Goal: Task Accomplishment & Management: Complete application form

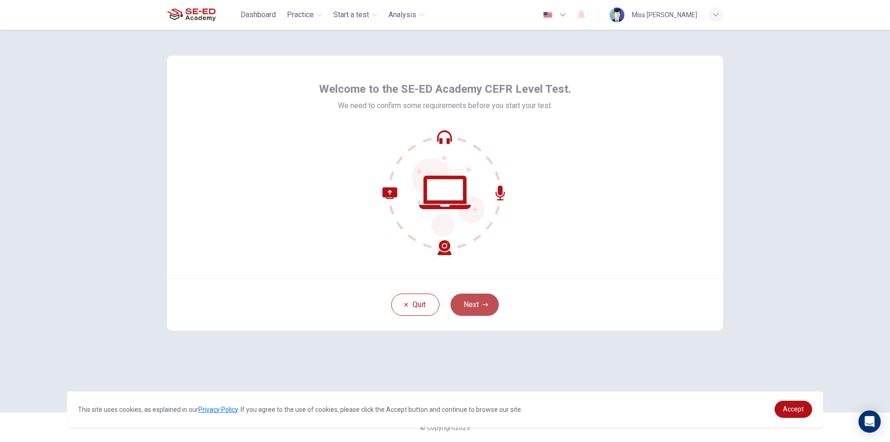
click at [475, 307] on button "Next" at bounding box center [475, 304] width 48 height 22
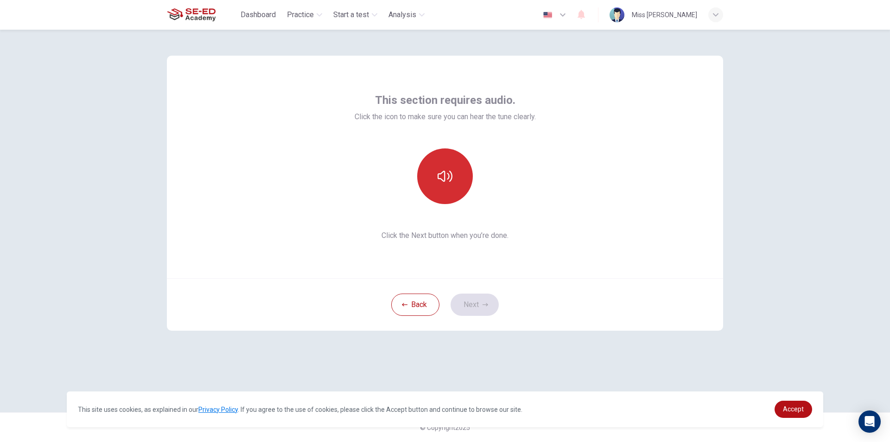
click at [440, 180] on icon "button" at bounding box center [445, 176] width 15 height 15
click at [480, 307] on button "Next" at bounding box center [475, 304] width 48 height 22
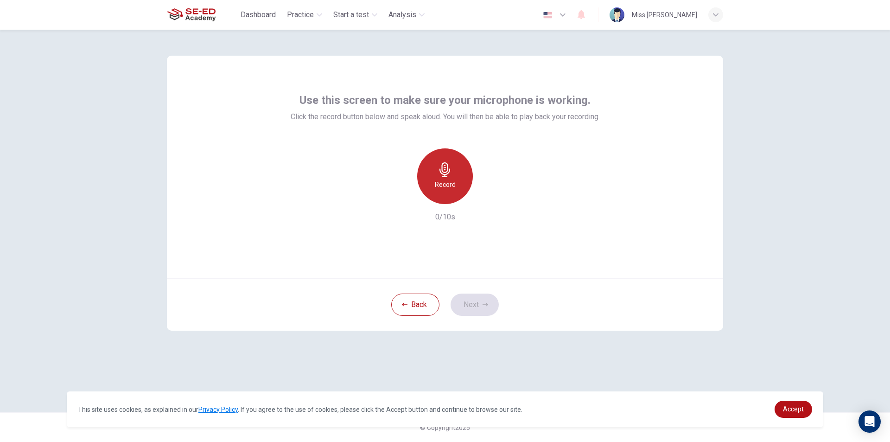
click at [448, 178] on div "Record" at bounding box center [445, 176] width 56 height 56
click at [484, 198] on icon "button" at bounding box center [487, 196] width 9 height 9
click at [401, 197] on icon "button" at bounding box center [403, 197] width 6 height 6
click at [475, 308] on button "Next" at bounding box center [475, 304] width 48 height 22
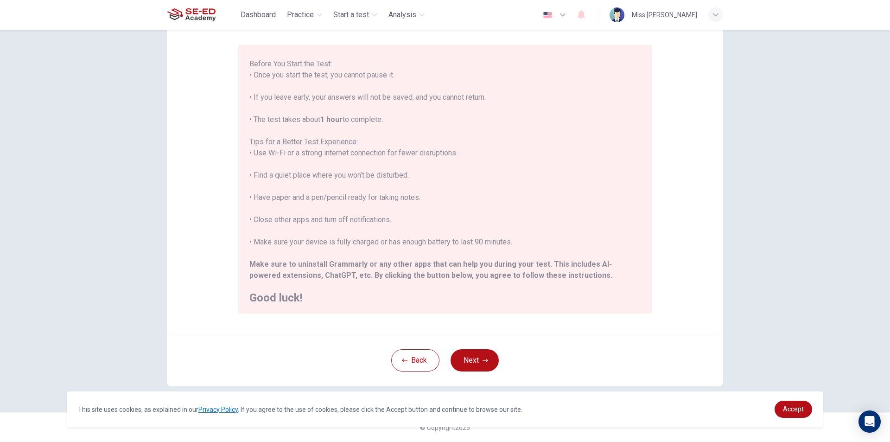
scroll to position [89, 0]
click at [469, 362] on button "Next" at bounding box center [475, 360] width 48 height 22
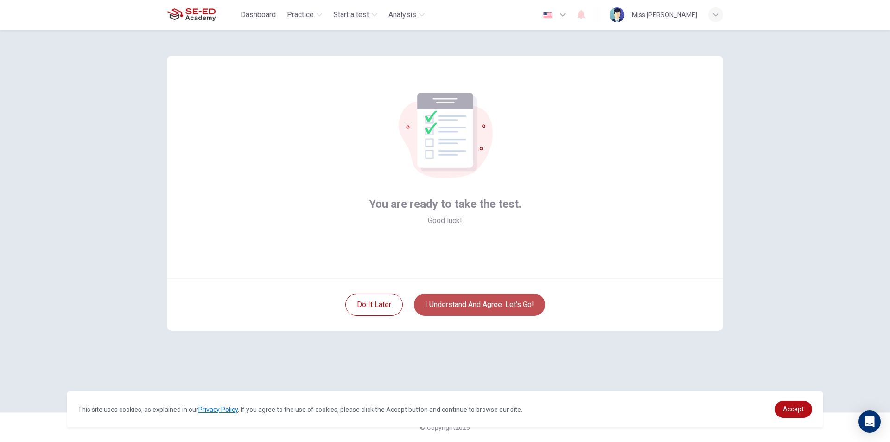
click at [428, 304] on button "I understand and agree. Let’s go!" at bounding box center [479, 304] width 131 height 22
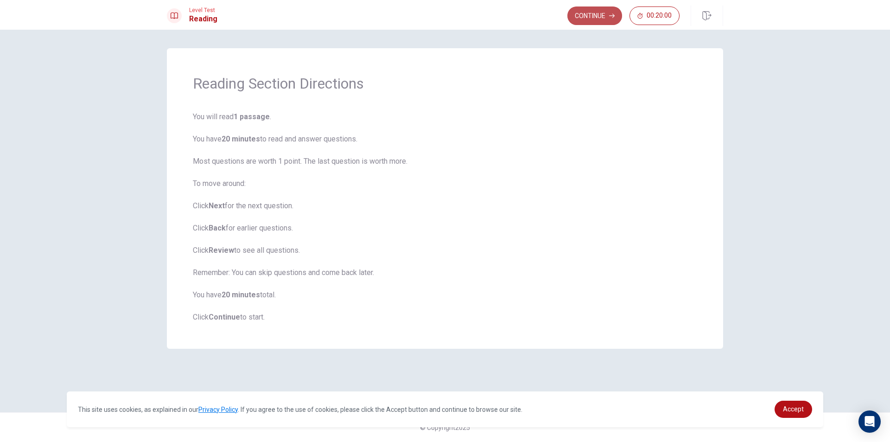
click at [584, 10] on button "Continue" at bounding box center [594, 15] width 55 height 19
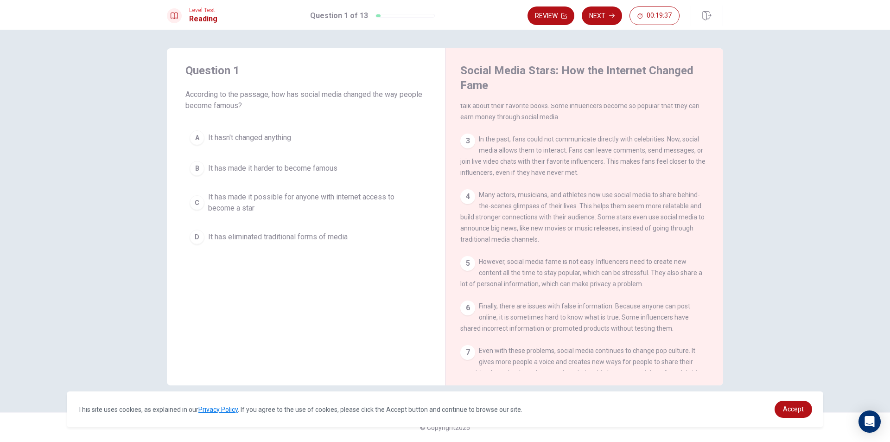
scroll to position [136, 0]
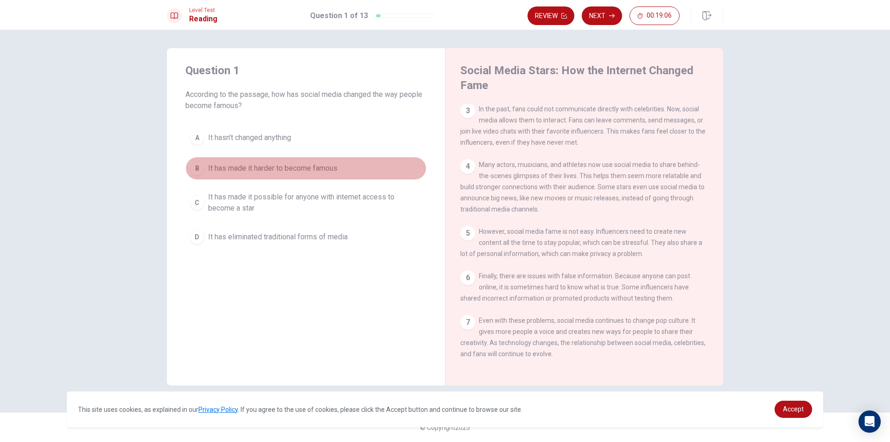
click at [197, 169] on div "B" at bounding box center [197, 168] width 15 height 15
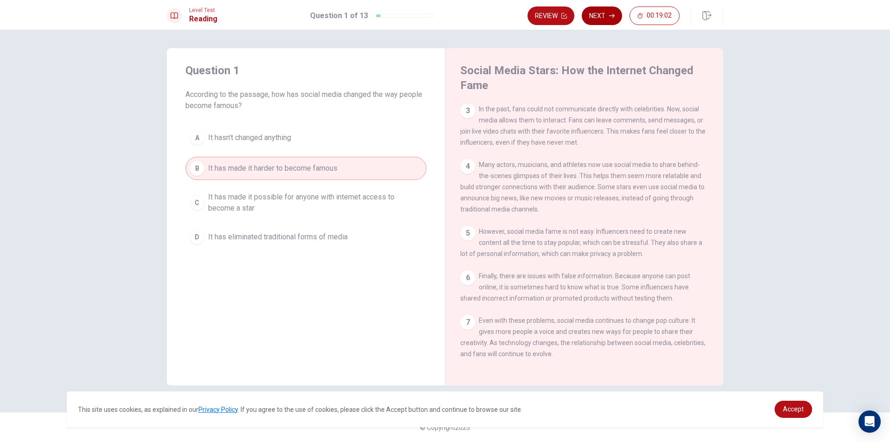
click at [599, 17] on button "Next" at bounding box center [602, 15] width 40 height 19
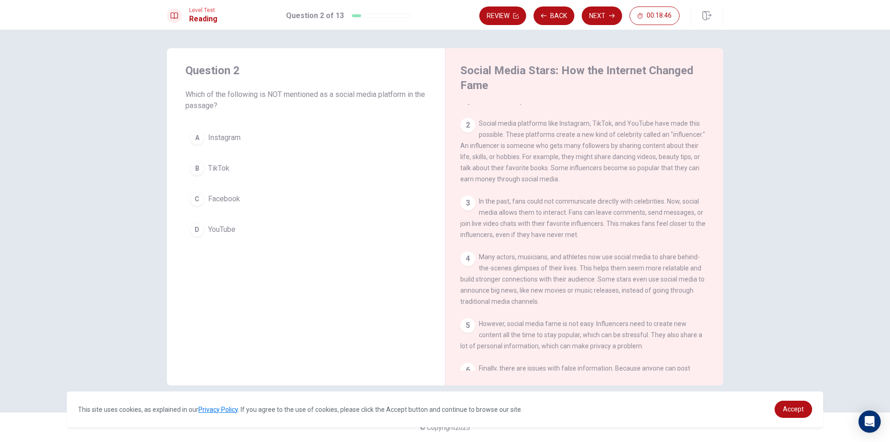
scroll to position [46, 0]
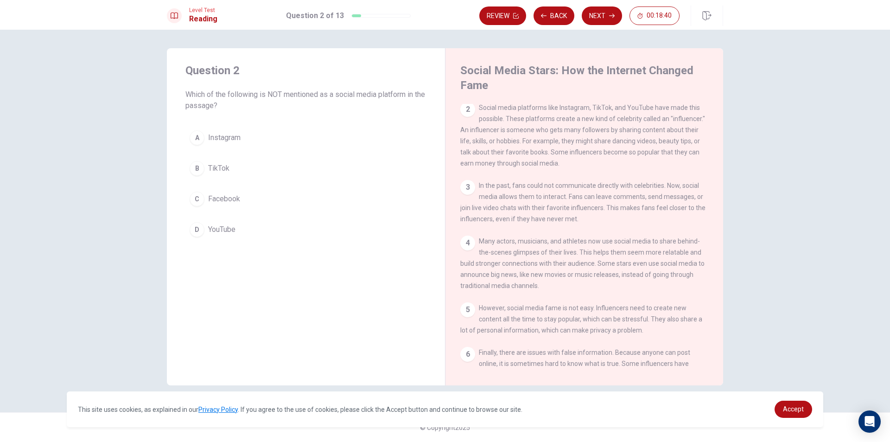
click at [197, 198] on div "C" at bounding box center [197, 198] width 15 height 15
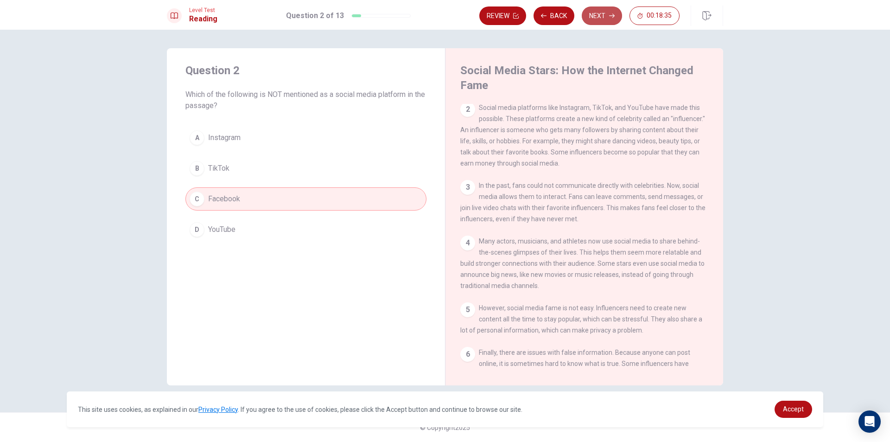
click at [590, 15] on button "Next" at bounding box center [602, 15] width 40 height 19
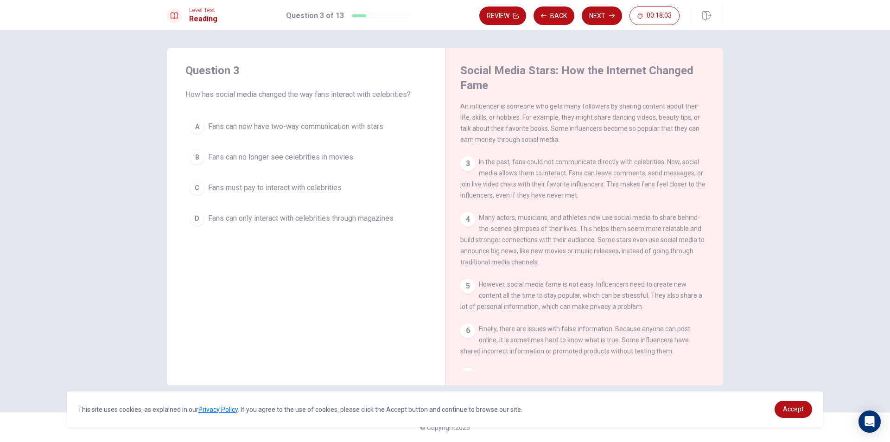
scroll to position [93, 0]
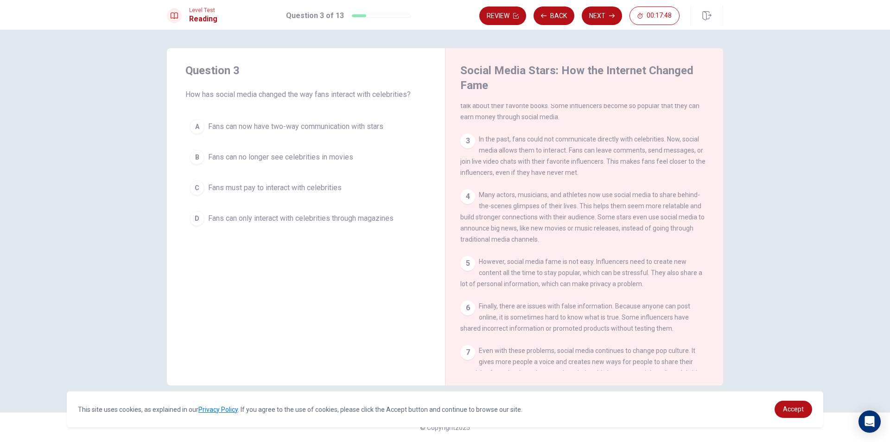
click at [199, 131] on div "A" at bounding box center [197, 126] width 15 height 15
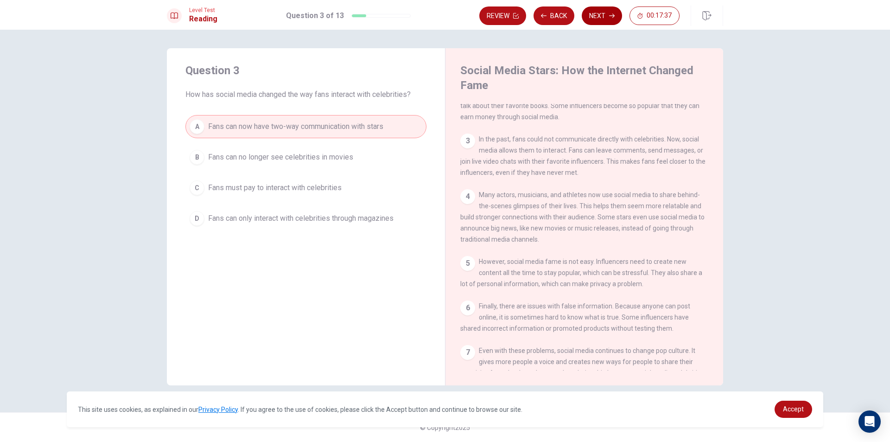
click at [599, 10] on button "Next" at bounding box center [602, 15] width 40 height 19
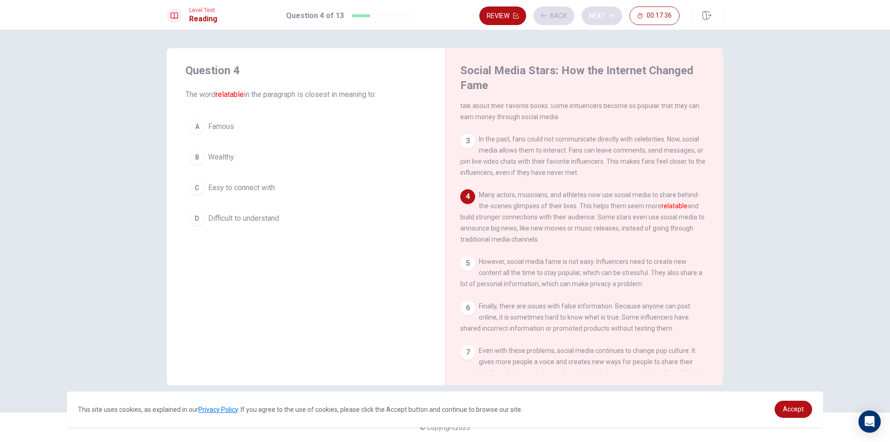
scroll to position [136, 0]
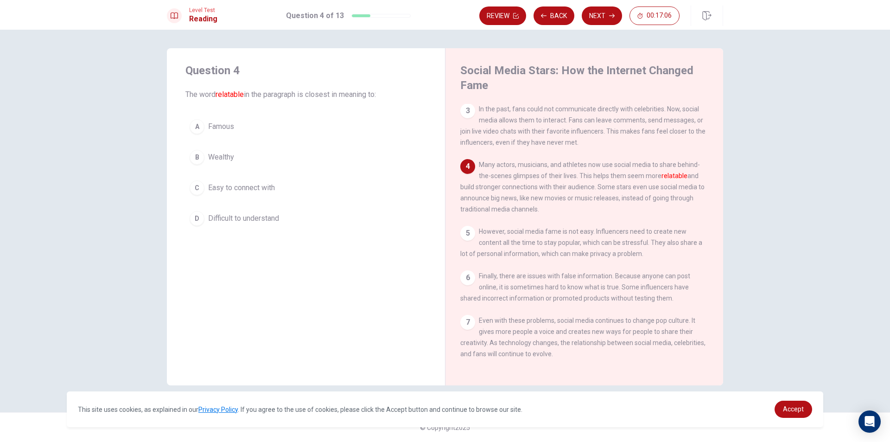
click at [199, 159] on div "B" at bounding box center [197, 157] width 15 height 15
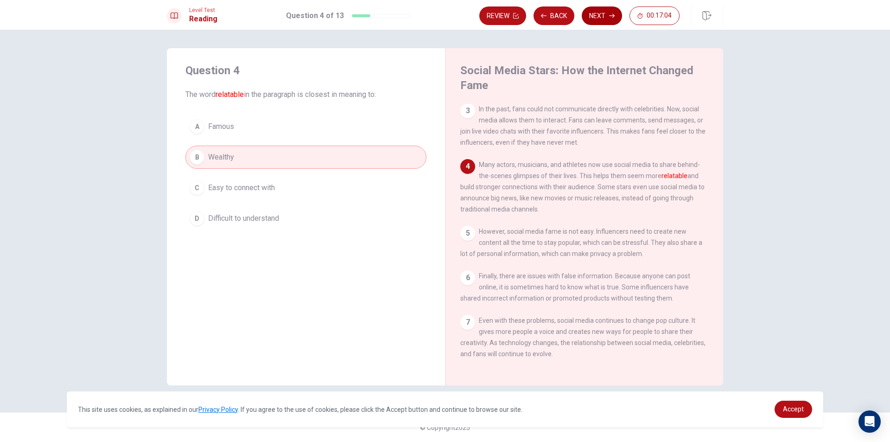
click at [596, 12] on button "Next" at bounding box center [602, 15] width 40 height 19
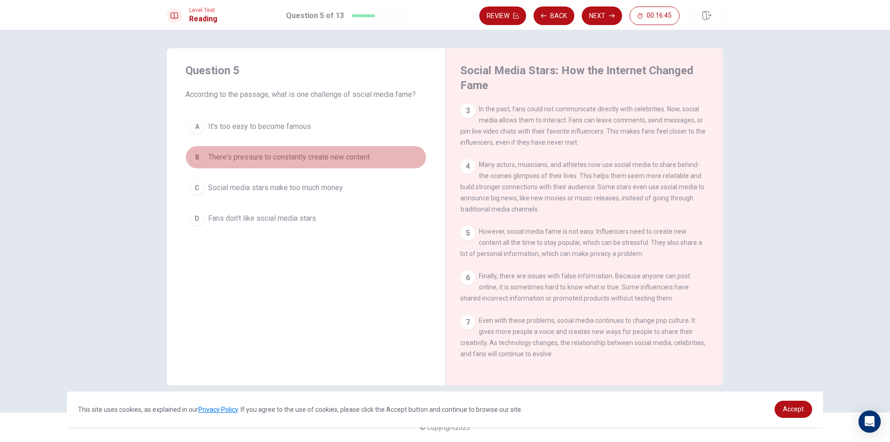
click at [196, 157] on div "B" at bounding box center [197, 157] width 15 height 15
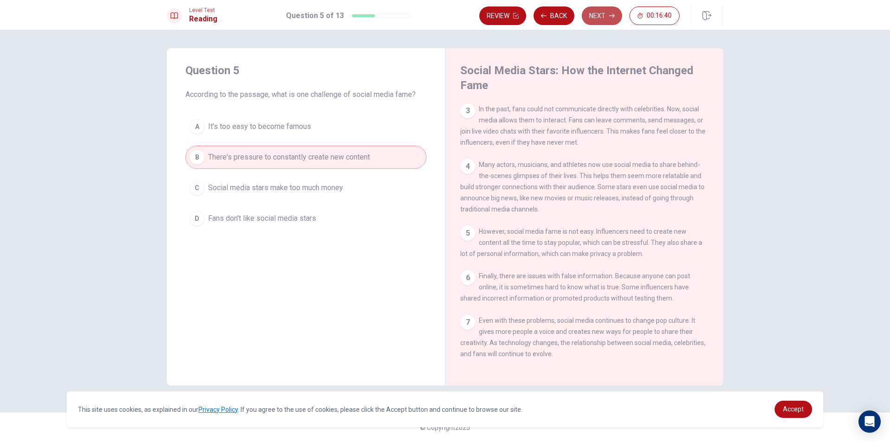
click at [594, 12] on button "Next" at bounding box center [602, 15] width 40 height 19
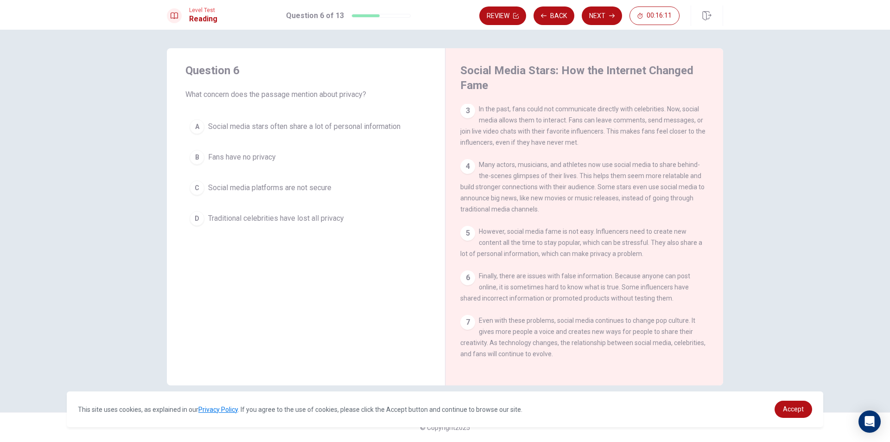
click at [201, 127] on div "A" at bounding box center [197, 126] width 15 height 15
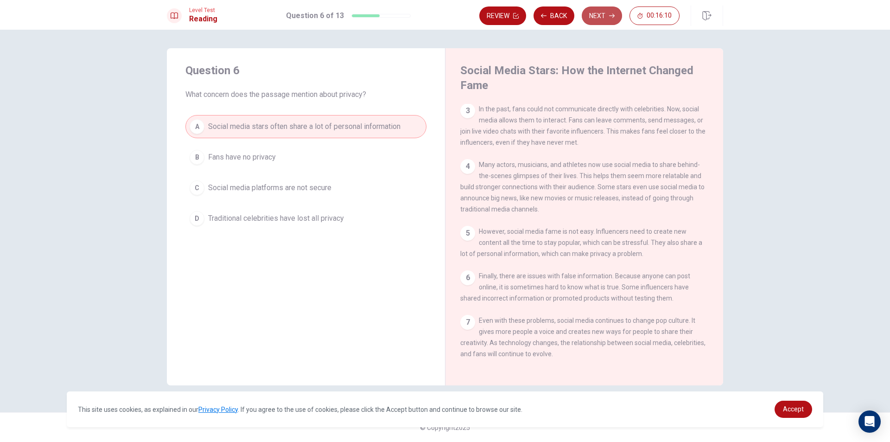
click at [607, 9] on button "Next" at bounding box center [602, 15] width 40 height 19
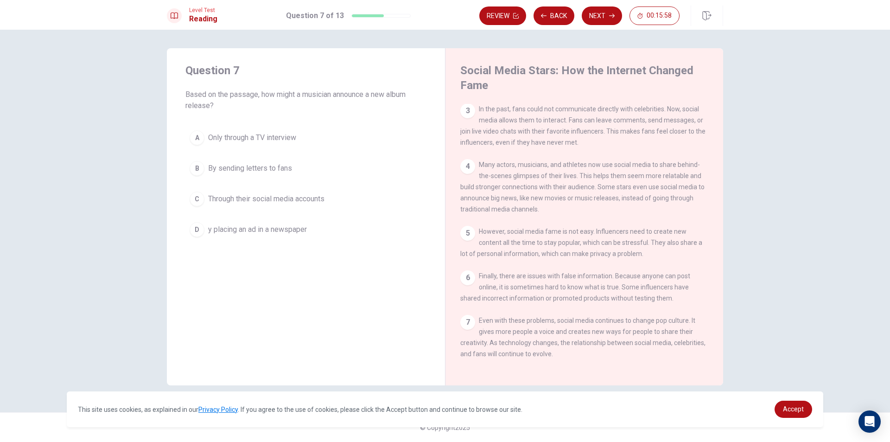
scroll to position [89, 0]
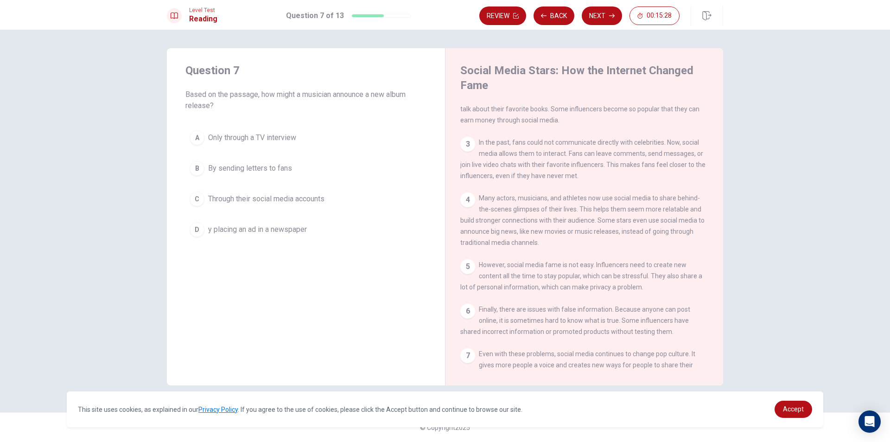
click at [192, 198] on div "C" at bounding box center [197, 198] width 15 height 15
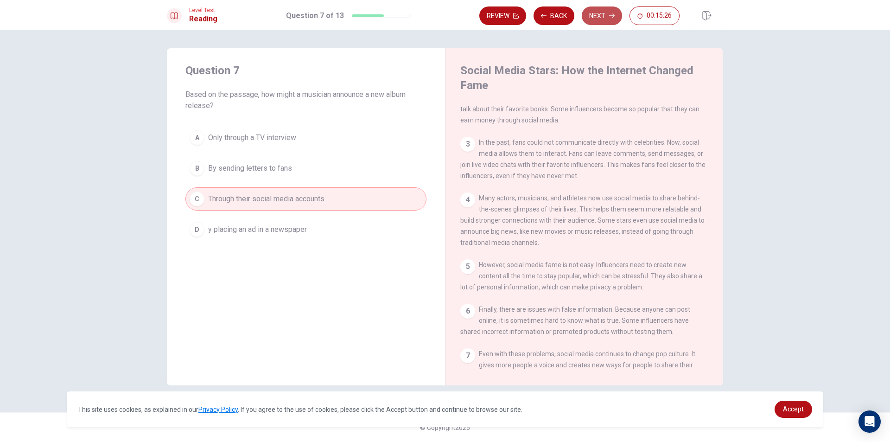
click at [589, 20] on button "Next" at bounding box center [602, 15] width 40 height 19
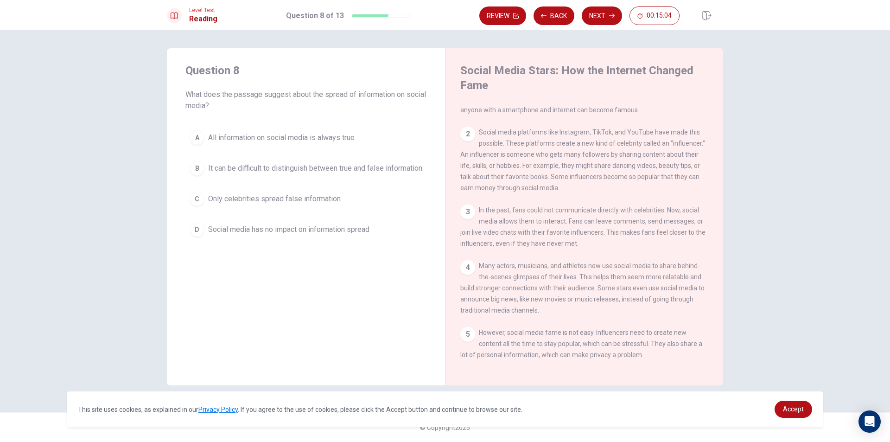
scroll to position [0, 0]
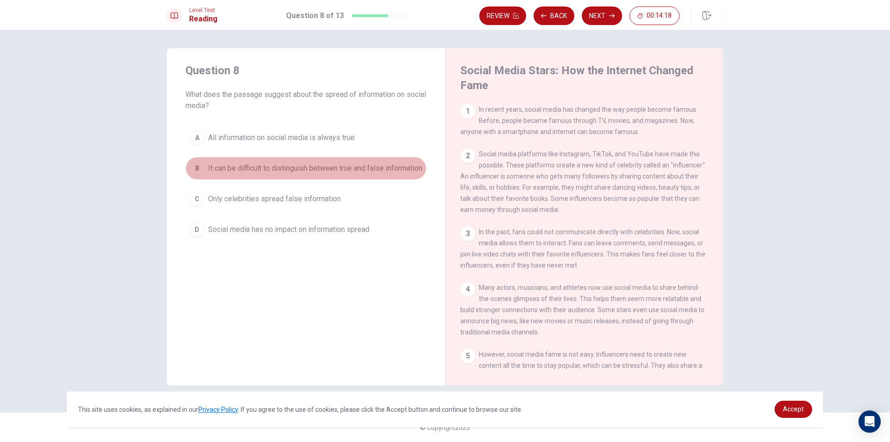
click at [197, 171] on div "B" at bounding box center [197, 168] width 15 height 15
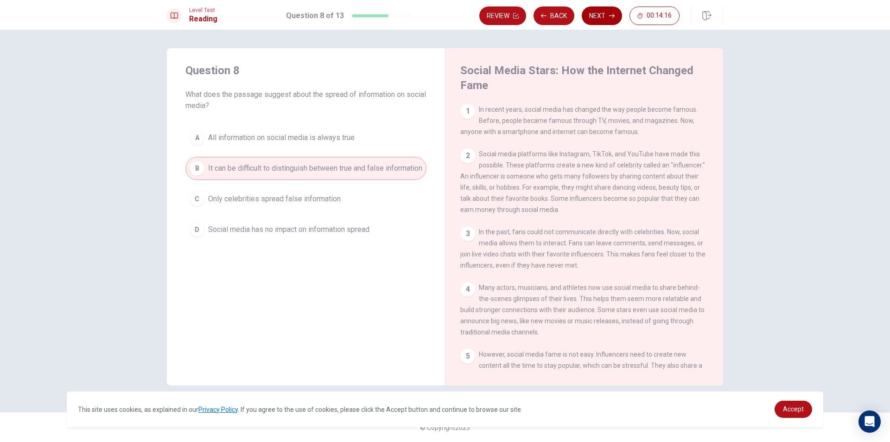
click at [589, 10] on button "Next" at bounding box center [602, 15] width 40 height 19
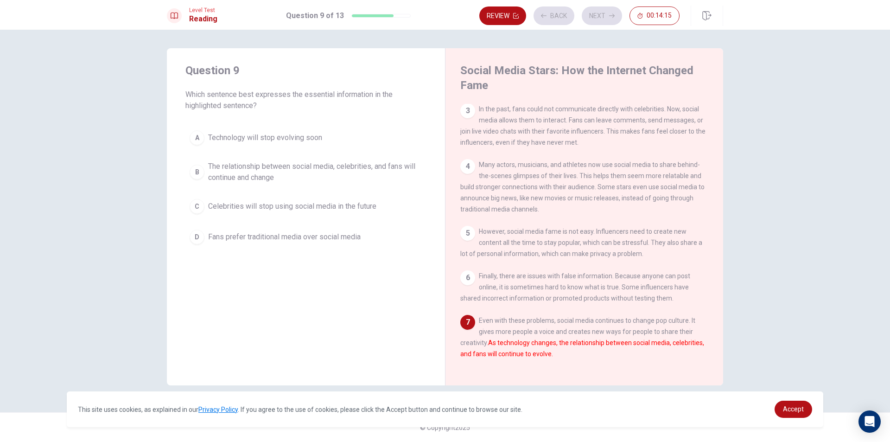
scroll to position [136, 0]
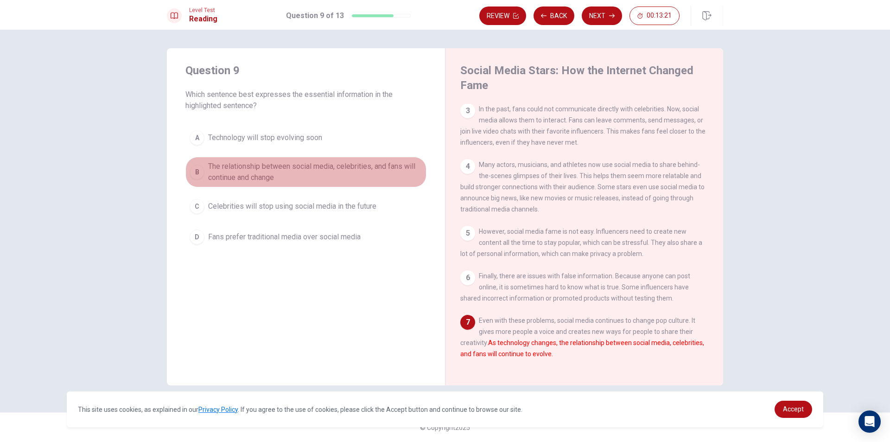
click at [193, 168] on div "B" at bounding box center [197, 172] width 15 height 15
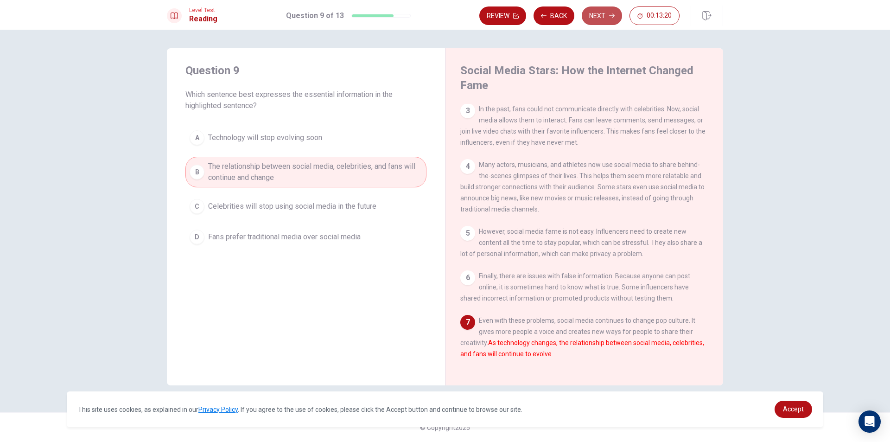
click at [594, 15] on button "Next" at bounding box center [602, 15] width 40 height 19
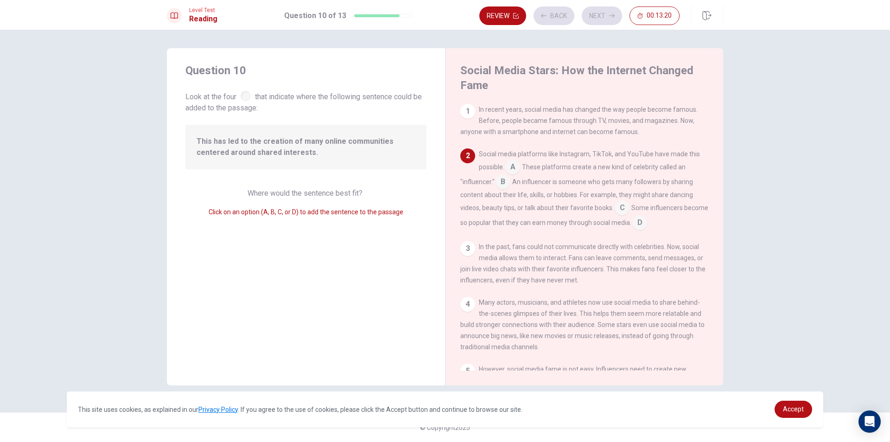
scroll to position [46, 0]
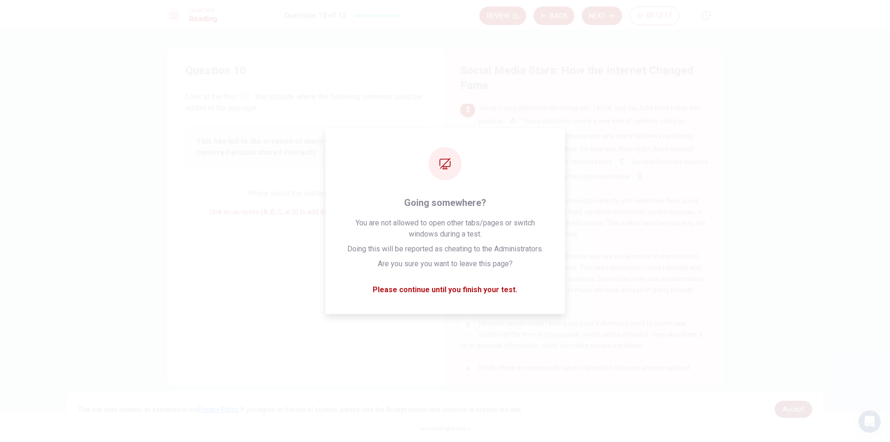
click at [801, 412] on span "Accept" at bounding box center [793, 408] width 21 height 7
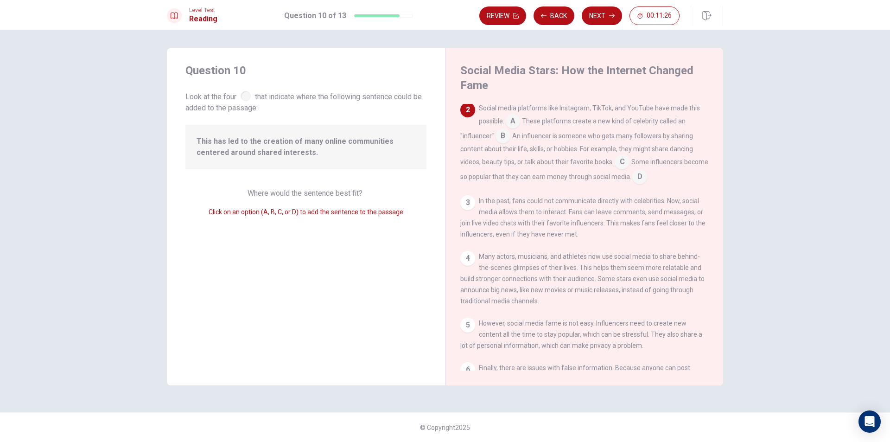
click at [624, 162] on input at bounding box center [622, 162] width 15 height 15
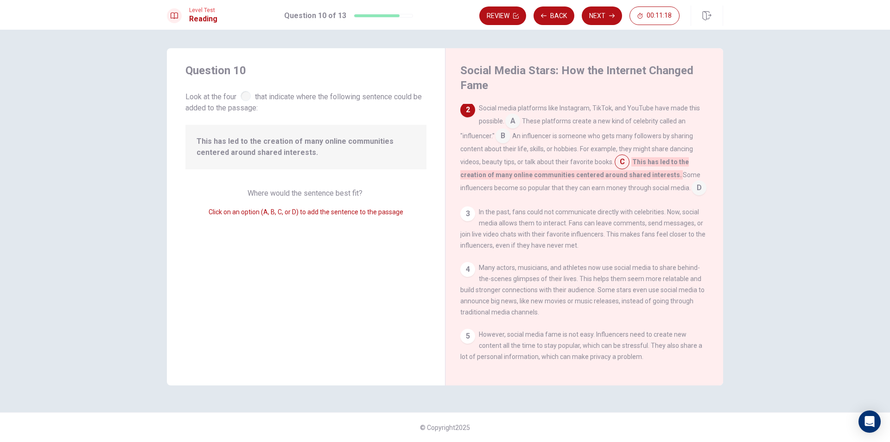
click at [692, 196] on input at bounding box center [699, 188] width 15 height 15
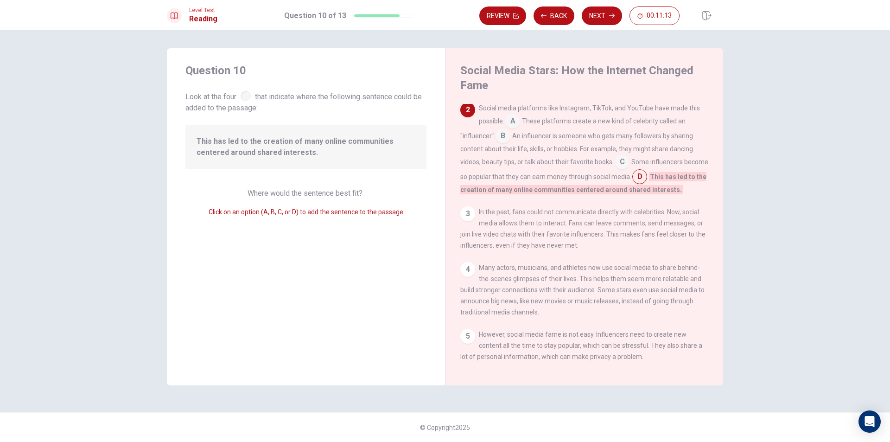
click at [515, 125] on input at bounding box center [512, 121] width 15 height 15
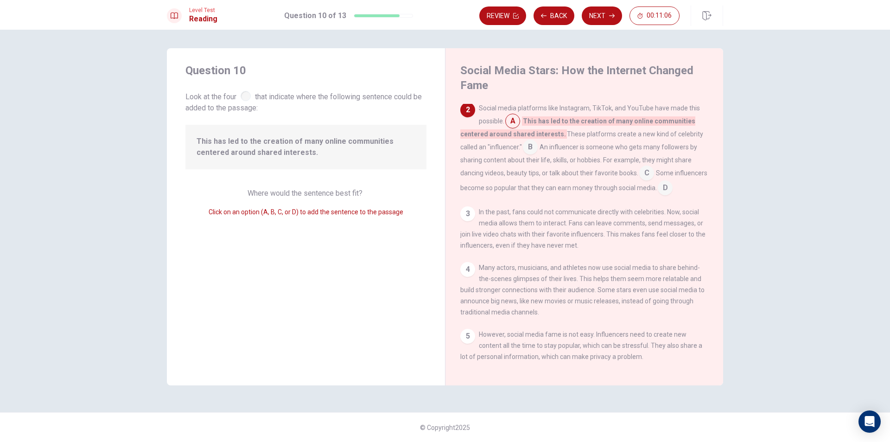
click at [533, 150] on input at bounding box center [530, 147] width 15 height 15
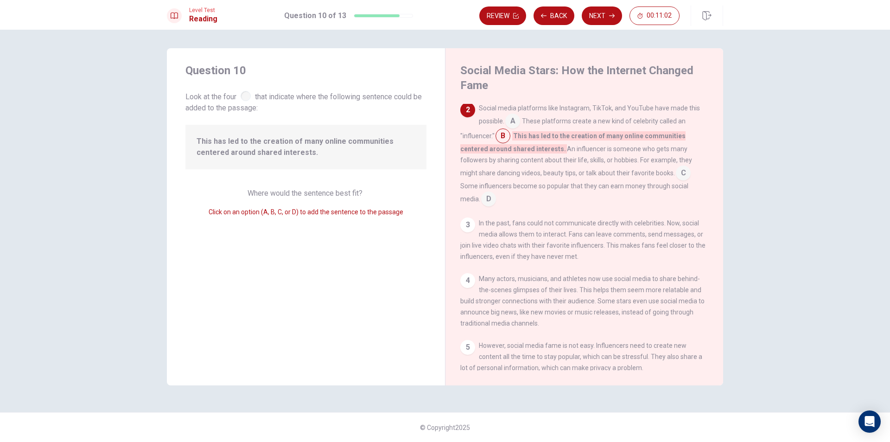
click at [679, 170] on input at bounding box center [683, 173] width 15 height 15
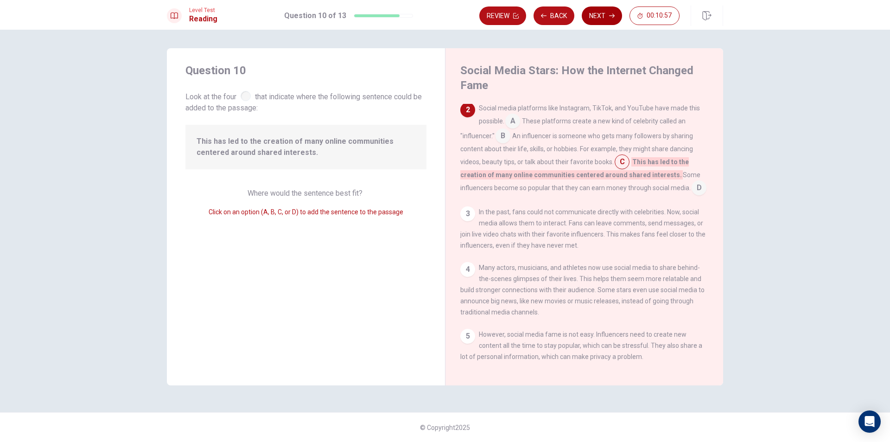
click at [602, 16] on button "Next" at bounding box center [602, 15] width 40 height 19
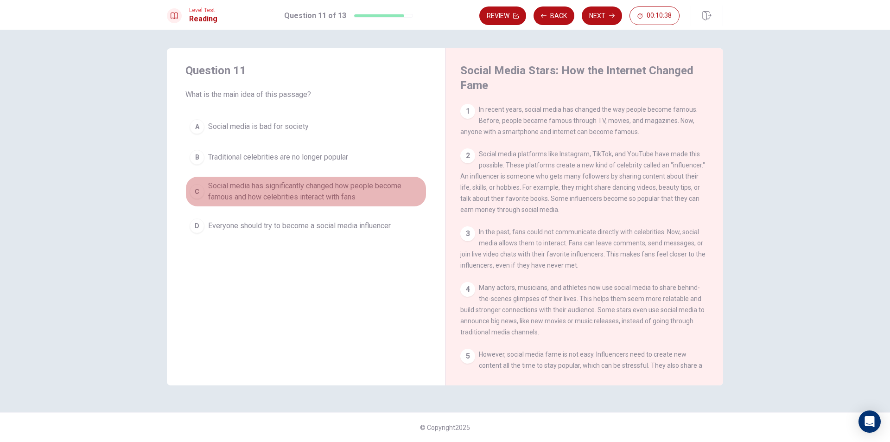
click at [196, 189] on div "C" at bounding box center [197, 191] width 15 height 15
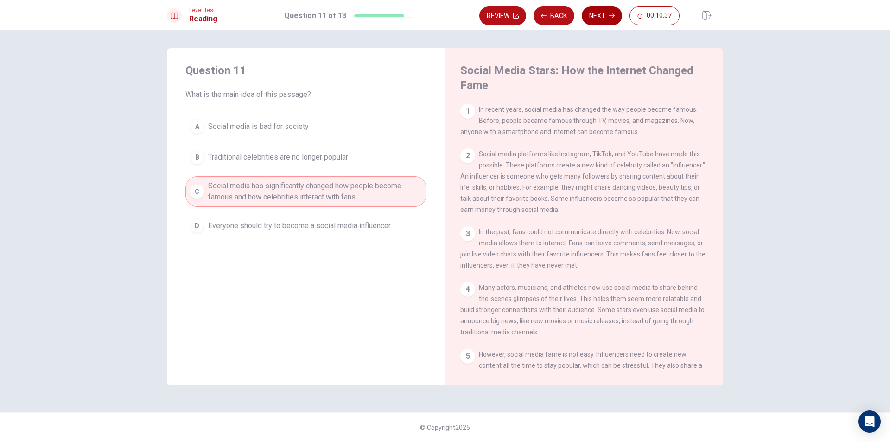
click at [597, 23] on button "Next" at bounding box center [602, 15] width 40 height 19
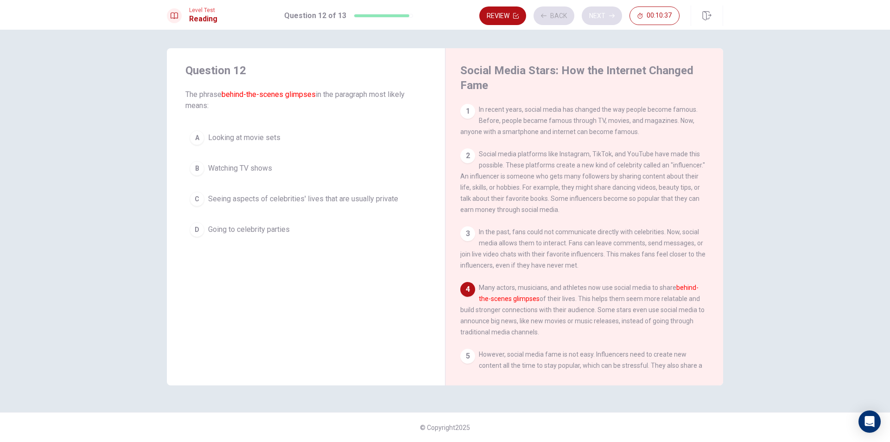
scroll to position [68, 0]
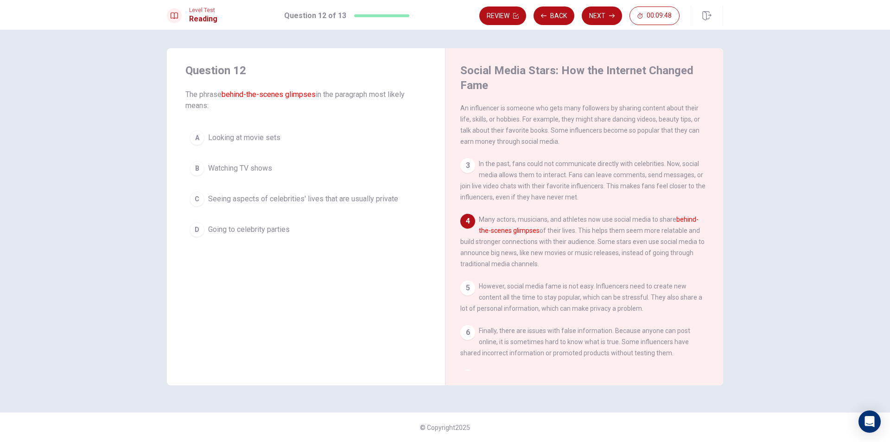
click at [203, 200] on div "C" at bounding box center [197, 198] width 15 height 15
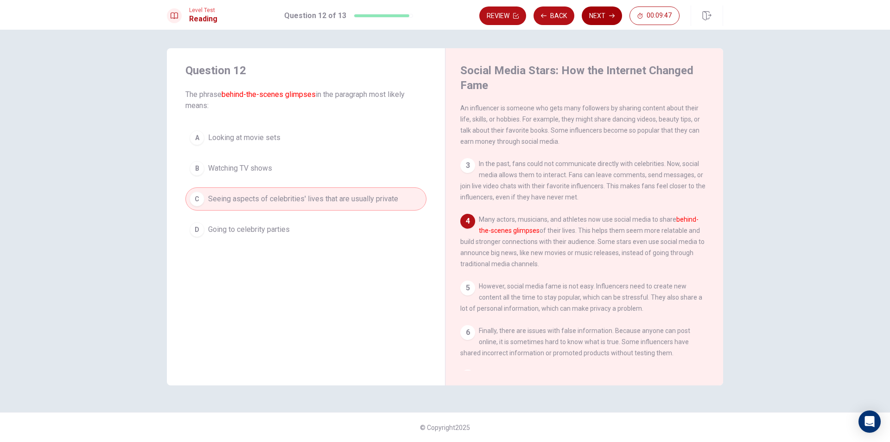
click at [589, 15] on button "Next" at bounding box center [602, 15] width 40 height 19
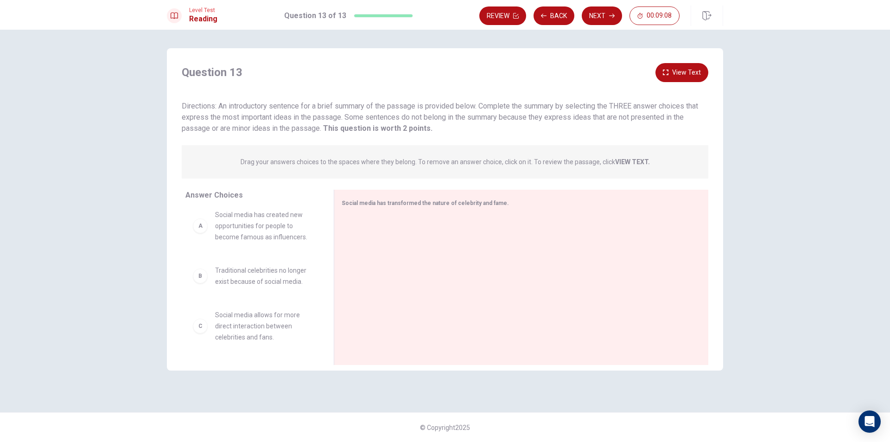
scroll to position [0, 0]
drag, startPoint x: 202, startPoint y: 236, endPoint x: 170, endPoint y: 228, distance: 33.2
drag, startPoint x: 199, startPoint y: 234, endPoint x: 352, endPoint y: 228, distance: 152.6
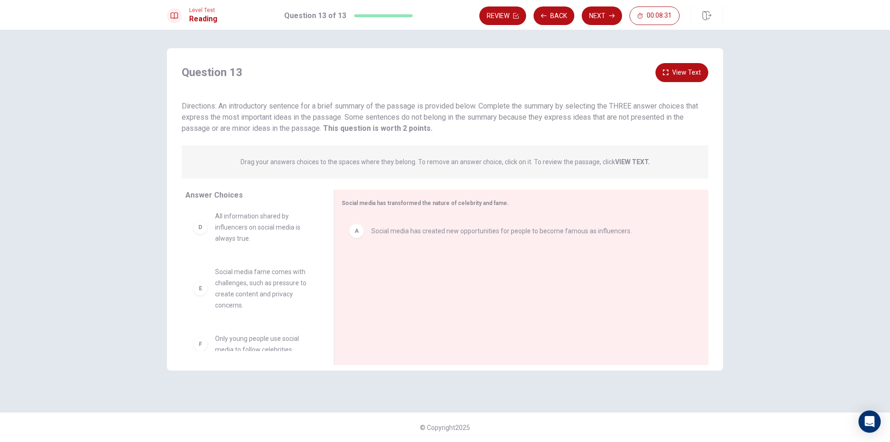
scroll to position [117, 0]
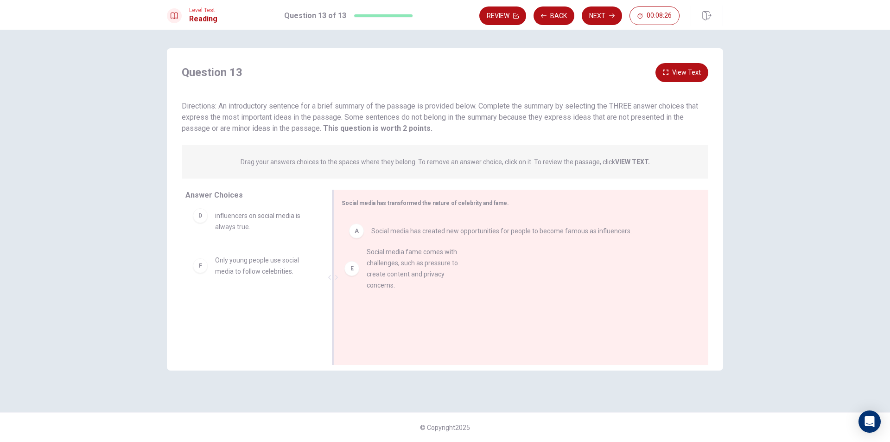
drag, startPoint x: 200, startPoint y: 281, endPoint x: 354, endPoint y: 272, distance: 154.1
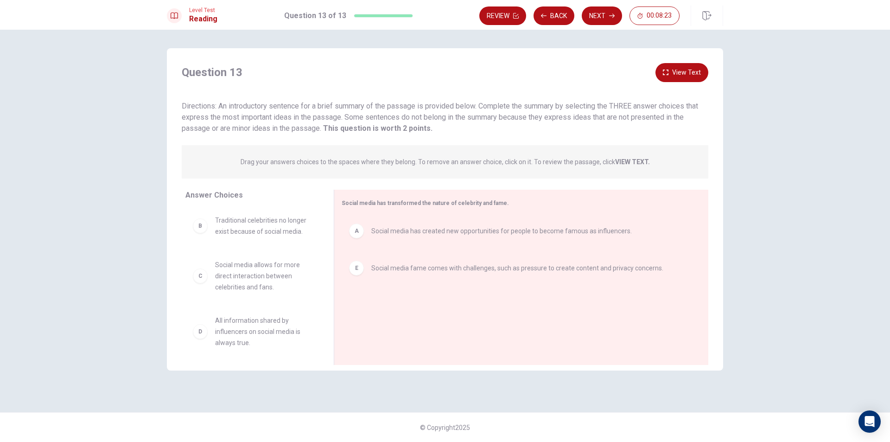
scroll to position [0, 0]
drag, startPoint x: 199, startPoint y: 283, endPoint x: 307, endPoint y: 253, distance: 112.0
click at [342, 252] on div at bounding box center [343, 277] width 12 height 175
drag, startPoint x: 367, startPoint y: 265, endPoint x: 365, endPoint y: 214, distance: 50.5
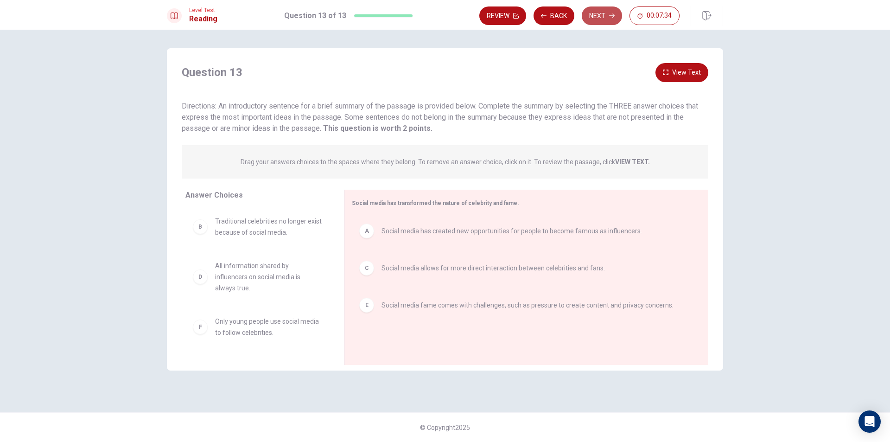
click at [607, 15] on button "Next" at bounding box center [602, 15] width 40 height 19
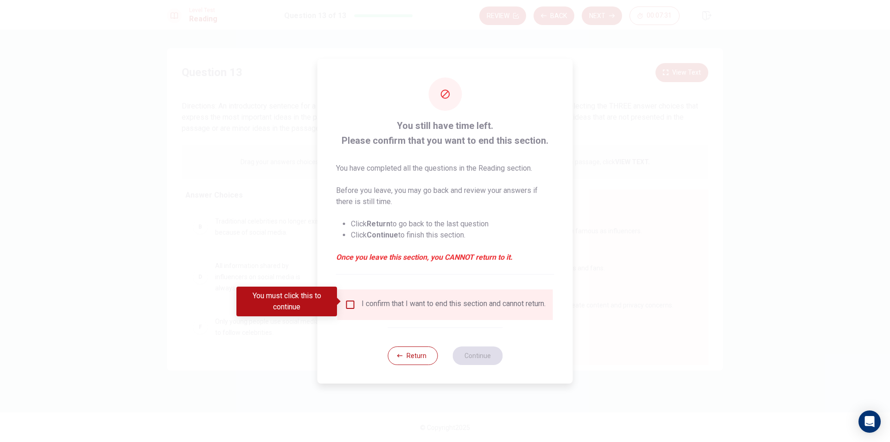
click at [350, 300] on input "You must click this to continue" at bounding box center [350, 304] width 11 height 11
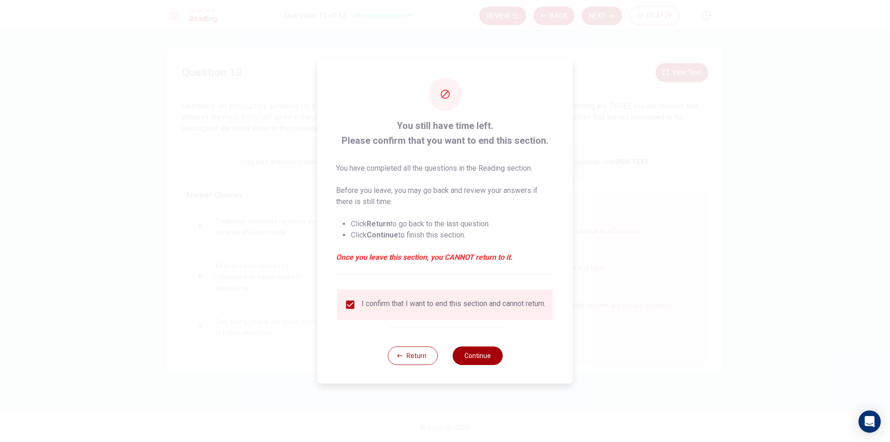
click at [476, 355] on button "Continue" at bounding box center [477, 355] width 50 height 19
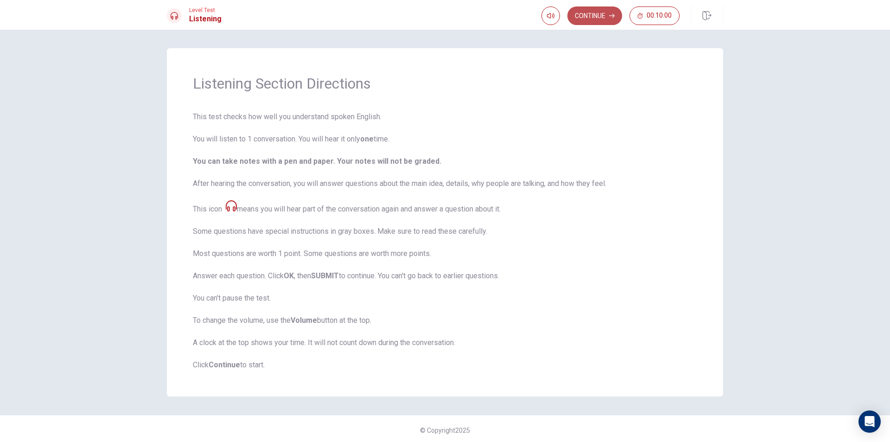
click at [579, 17] on button "Continue" at bounding box center [594, 15] width 55 height 19
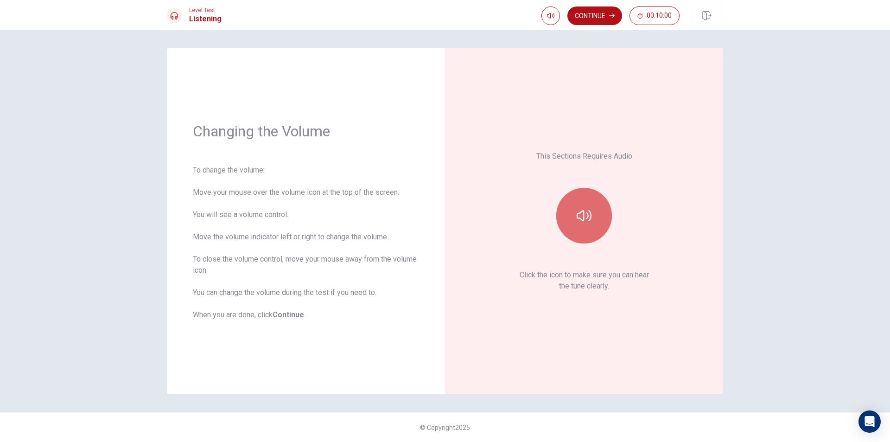
click at [583, 223] on button "button" at bounding box center [584, 216] width 56 height 56
click at [589, 6] on button "Continue" at bounding box center [594, 15] width 55 height 19
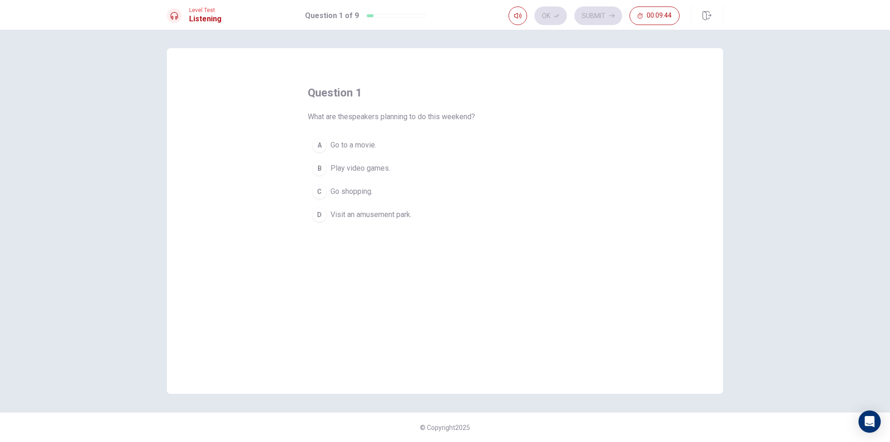
click at [321, 216] on div "D" at bounding box center [319, 214] width 15 height 15
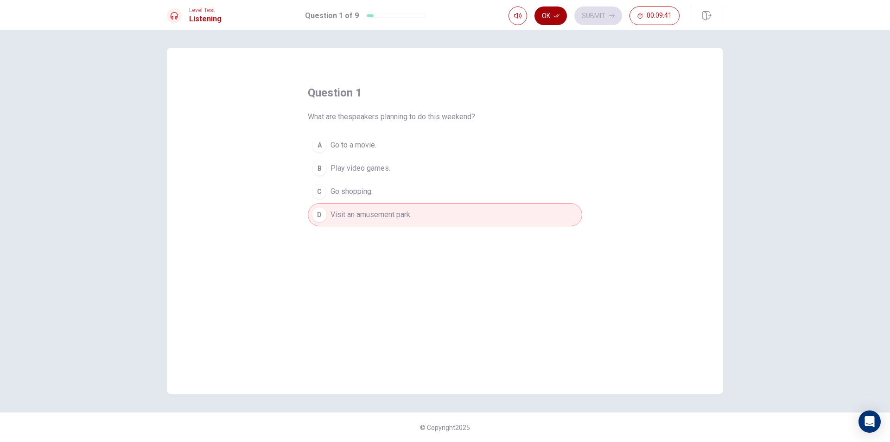
click at [553, 14] on button "Ok" at bounding box center [550, 15] width 32 height 19
click at [591, 12] on button "Submit" at bounding box center [598, 15] width 48 height 19
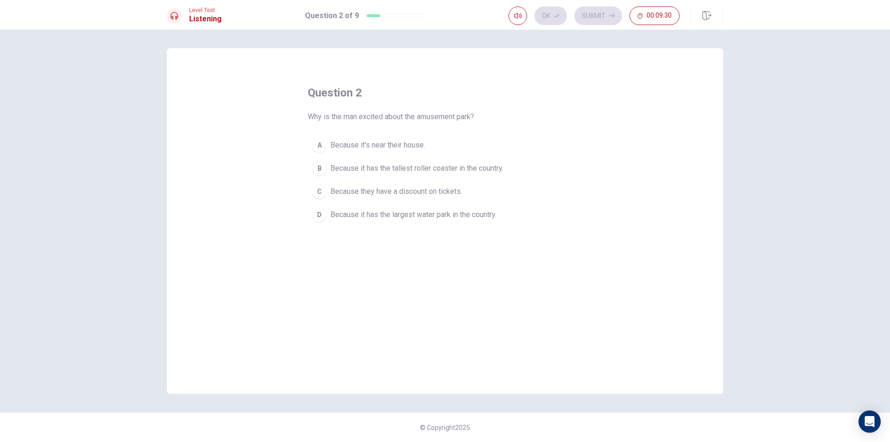
click at [322, 170] on div "B" at bounding box center [319, 168] width 15 height 15
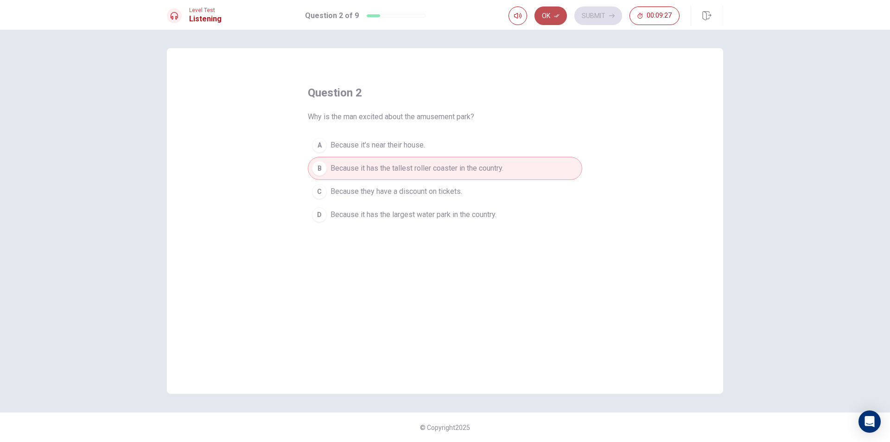
click at [548, 18] on button "Ok" at bounding box center [550, 15] width 32 height 19
click at [599, 15] on button "Submit" at bounding box center [598, 15] width 48 height 19
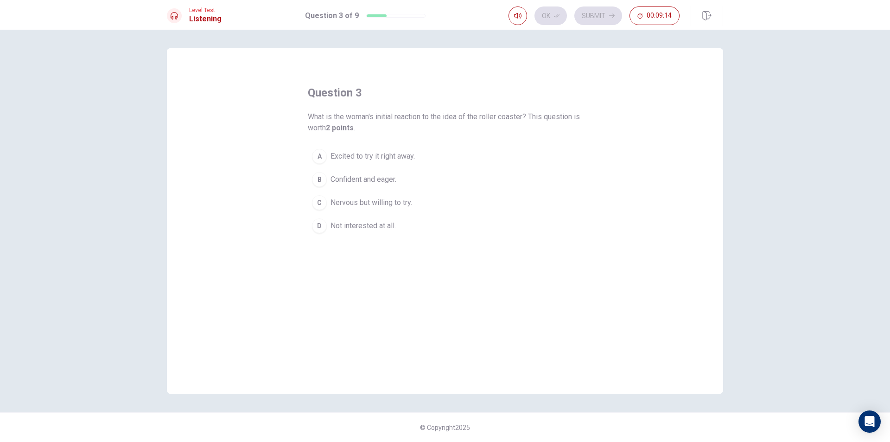
click at [321, 154] on div "A" at bounding box center [319, 156] width 15 height 15
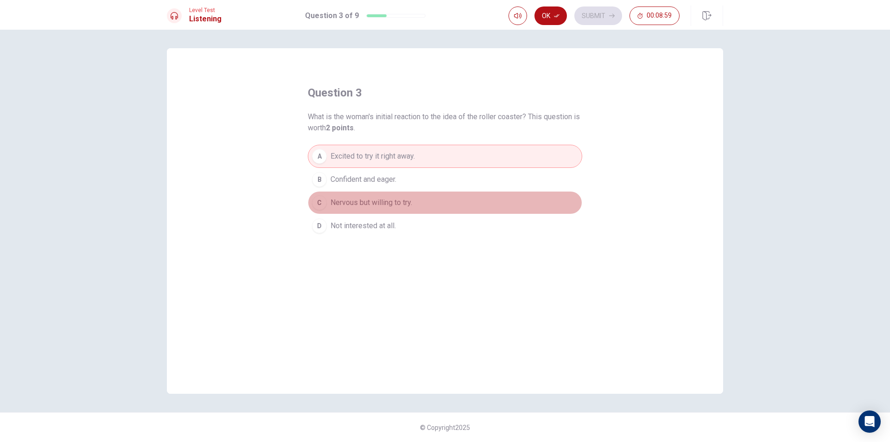
click at [324, 200] on div "C" at bounding box center [319, 202] width 15 height 15
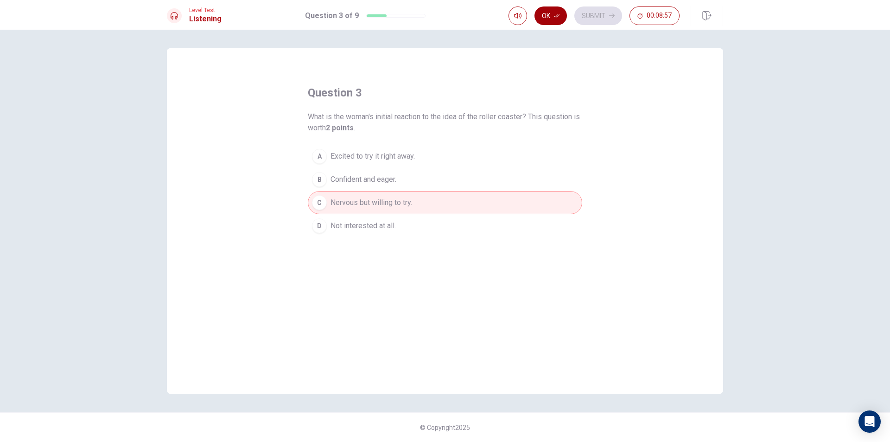
click at [536, 19] on button "Ok" at bounding box center [550, 15] width 32 height 19
click at [596, 7] on button "Submit" at bounding box center [598, 15] width 48 height 19
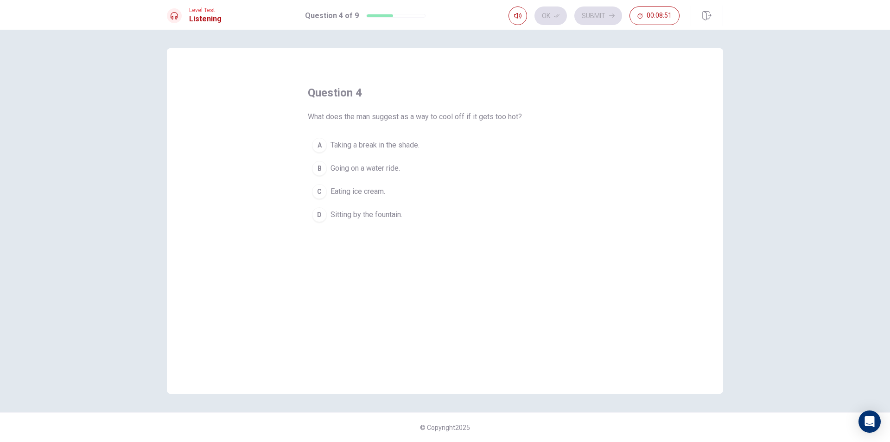
click at [319, 171] on div "B" at bounding box center [319, 168] width 15 height 15
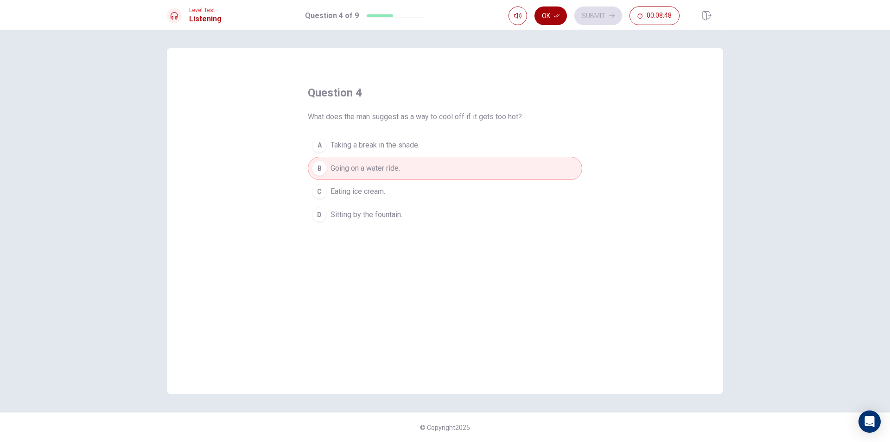
click at [549, 8] on button "Ok" at bounding box center [550, 15] width 32 height 19
click at [596, 16] on button "Submit" at bounding box center [598, 15] width 48 height 19
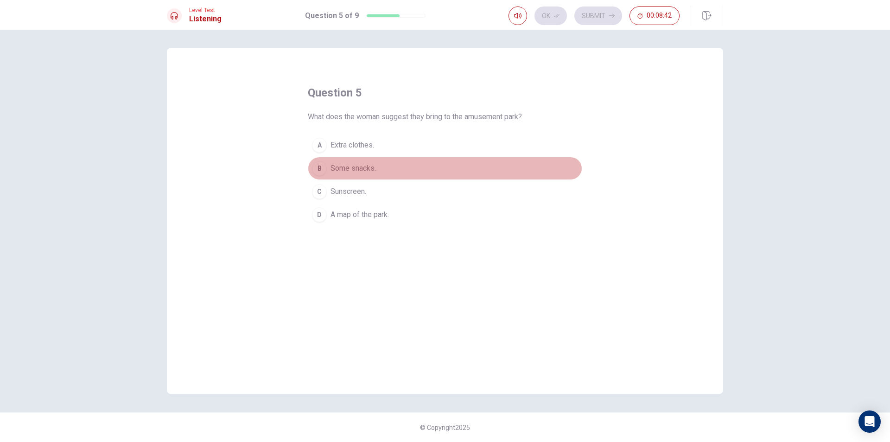
click at [312, 169] on div "B" at bounding box center [319, 168] width 15 height 15
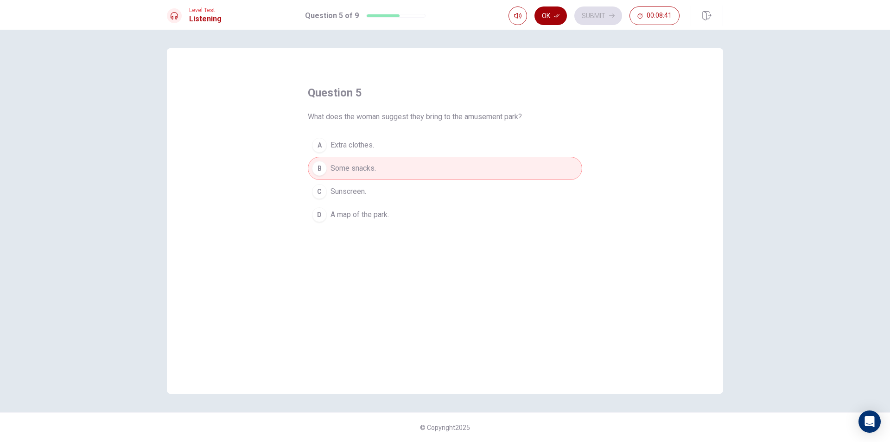
click at [559, 17] on icon "button" at bounding box center [557, 16] width 6 height 6
click at [579, 7] on div "Ok Submit 00:08:40" at bounding box center [593, 15] width 171 height 19
click at [581, 13] on button "Submit" at bounding box center [598, 15] width 48 height 19
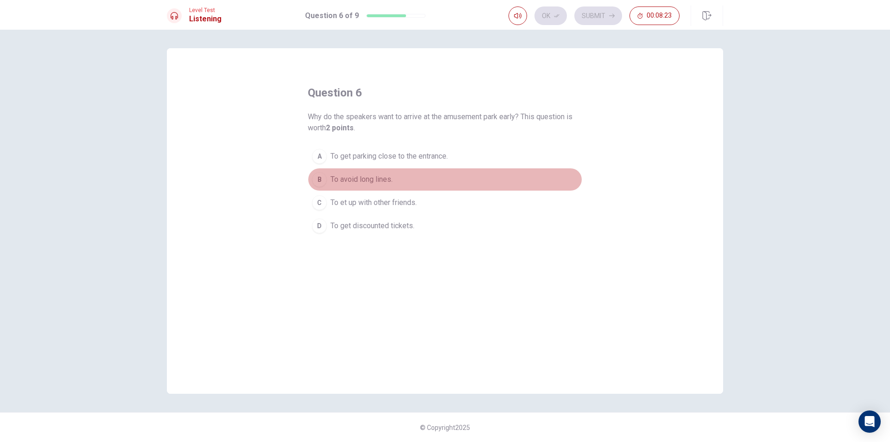
click at [319, 179] on div "B" at bounding box center [319, 179] width 15 height 15
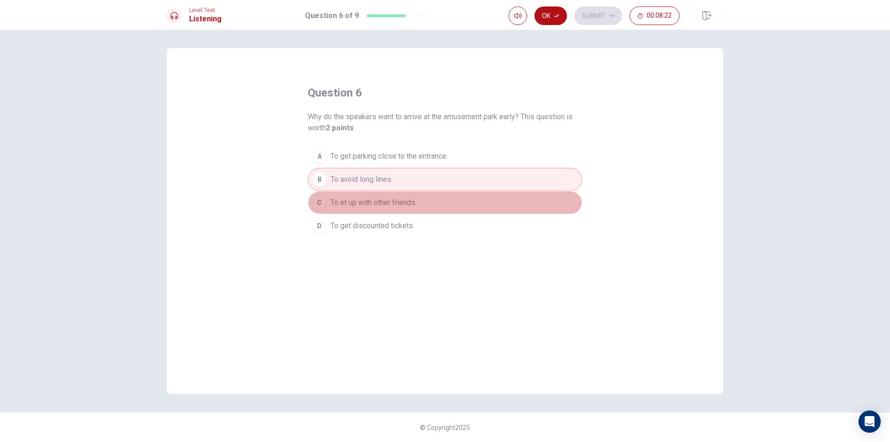
click at [324, 200] on div "C" at bounding box center [319, 202] width 15 height 15
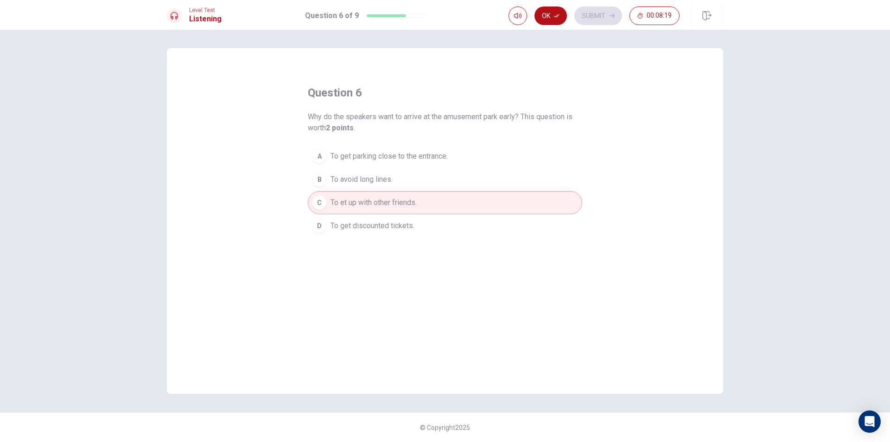
click at [322, 229] on div "D" at bounding box center [319, 225] width 15 height 15
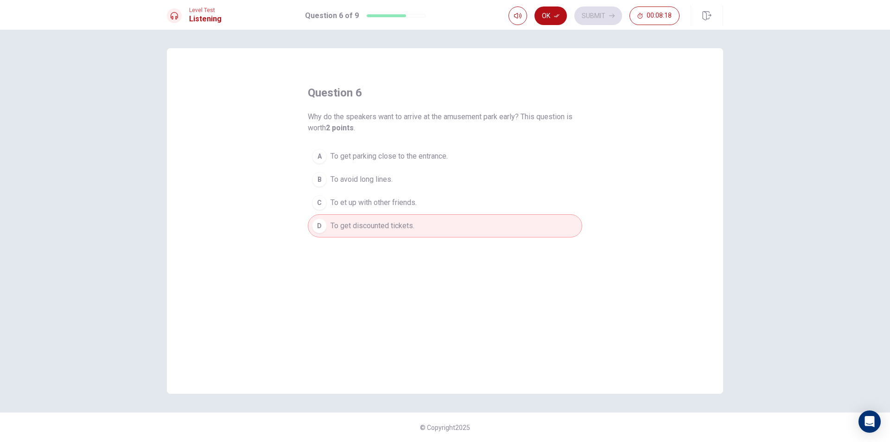
click at [319, 172] on div "B" at bounding box center [319, 179] width 15 height 15
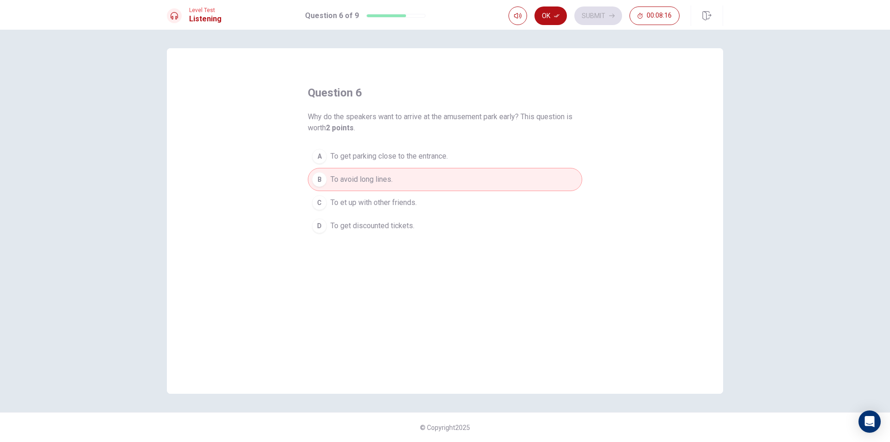
click at [320, 228] on div "D" at bounding box center [319, 225] width 15 height 15
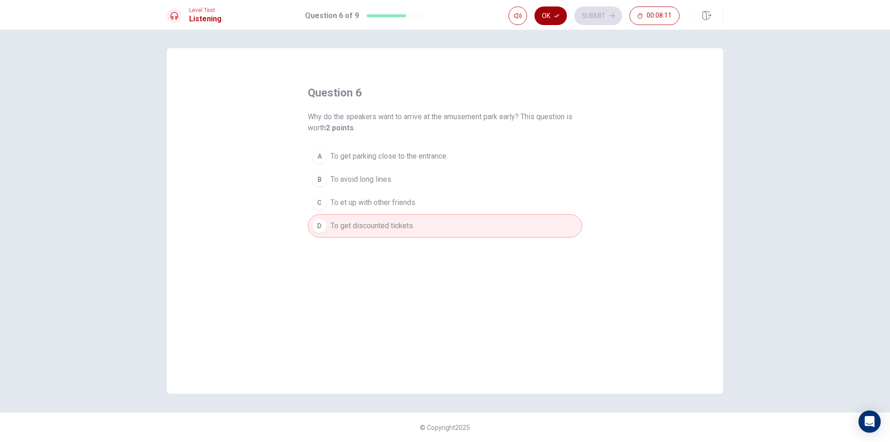
click at [540, 17] on button "Ok" at bounding box center [550, 15] width 32 height 19
click at [318, 201] on div "C" at bounding box center [319, 202] width 15 height 15
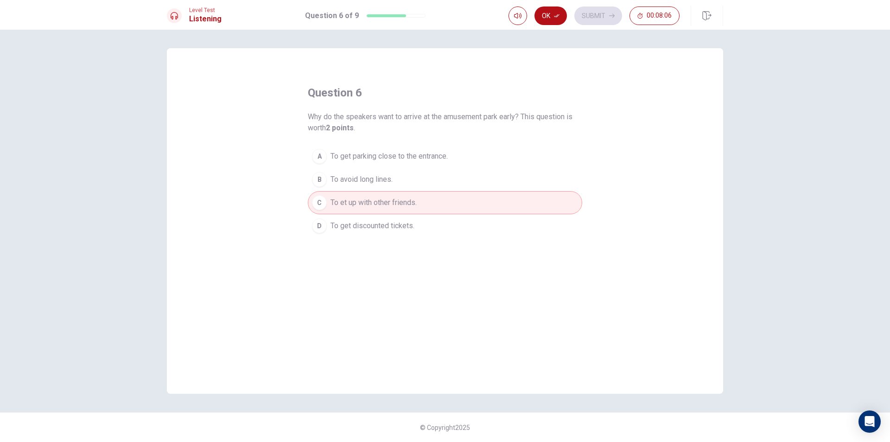
click at [318, 228] on div "D" at bounding box center [319, 225] width 15 height 15
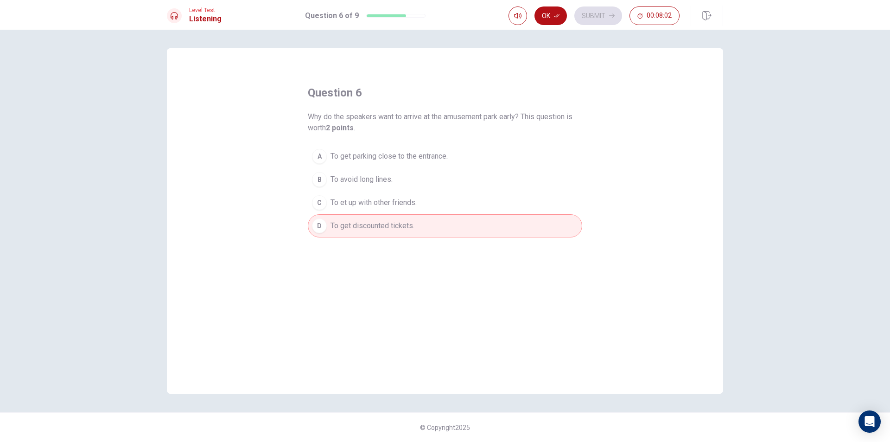
click at [318, 155] on div "A" at bounding box center [319, 156] width 15 height 15
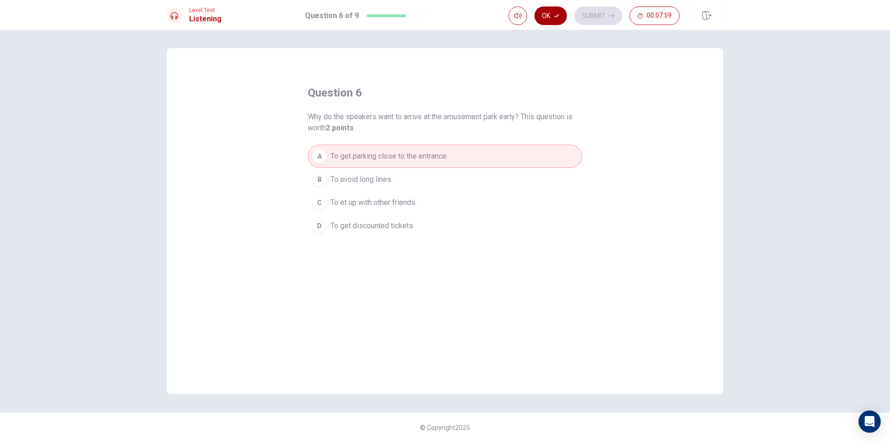
click at [547, 15] on button "Ok" at bounding box center [550, 15] width 32 height 19
drag, startPoint x: 593, startPoint y: 13, endPoint x: 533, endPoint y: 69, distance: 82.0
click at [592, 13] on button "Submit" at bounding box center [598, 15] width 48 height 19
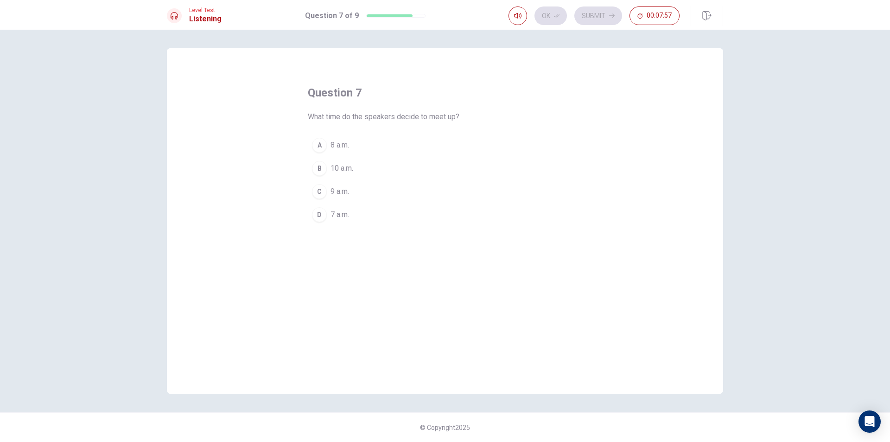
click at [317, 189] on div "C" at bounding box center [319, 191] width 15 height 15
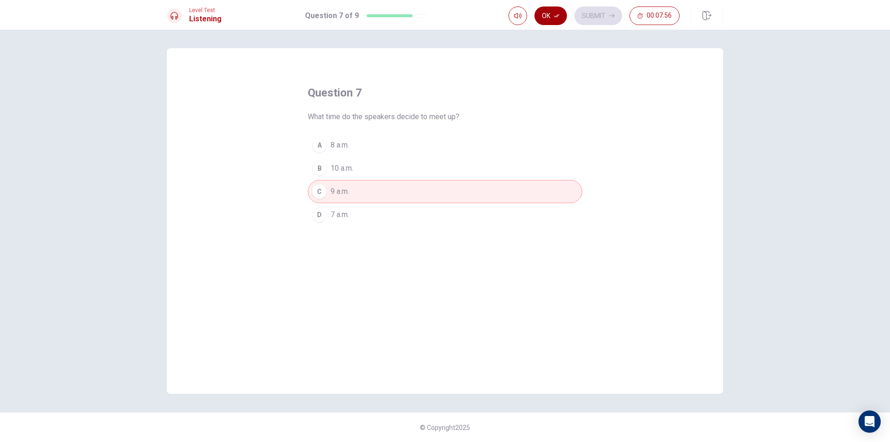
click at [546, 13] on button "Ok" at bounding box center [550, 15] width 32 height 19
click at [599, 13] on button "Submit" at bounding box center [598, 15] width 48 height 19
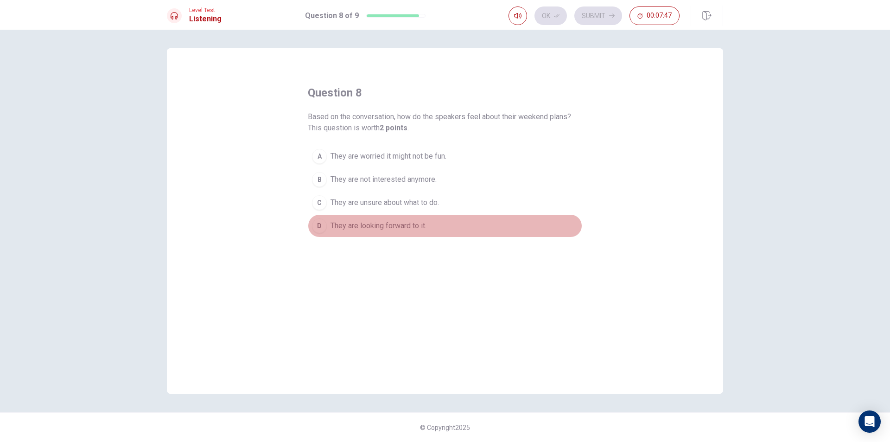
click at [318, 227] on div "D" at bounding box center [319, 225] width 15 height 15
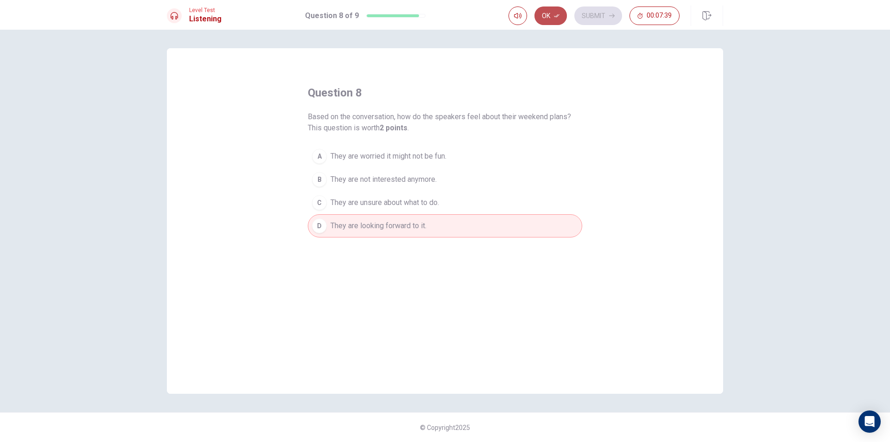
click at [548, 15] on button "Ok" at bounding box center [550, 15] width 32 height 19
drag, startPoint x: 609, startPoint y: 16, endPoint x: 598, endPoint y: 33, distance: 20.4
click at [609, 16] on icon "button" at bounding box center [612, 16] width 6 height 6
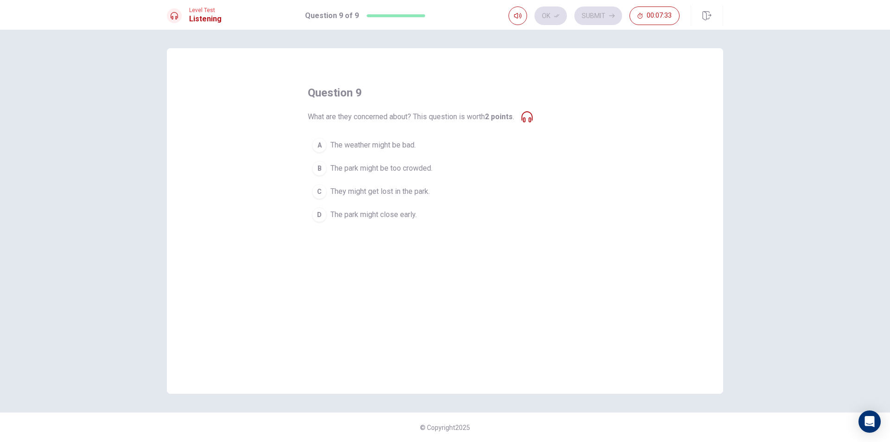
click at [531, 119] on icon at bounding box center [526, 116] width 11 height 11
click at [530, 121] on icon at bounding box center [526, 116] width 11 height 11
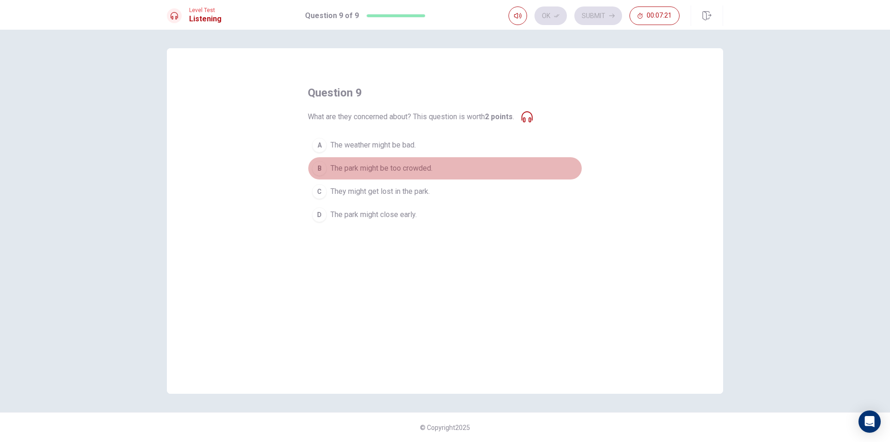
click at [324, 165] on div "B" at bounding box center [319, 168] width 15 height 15
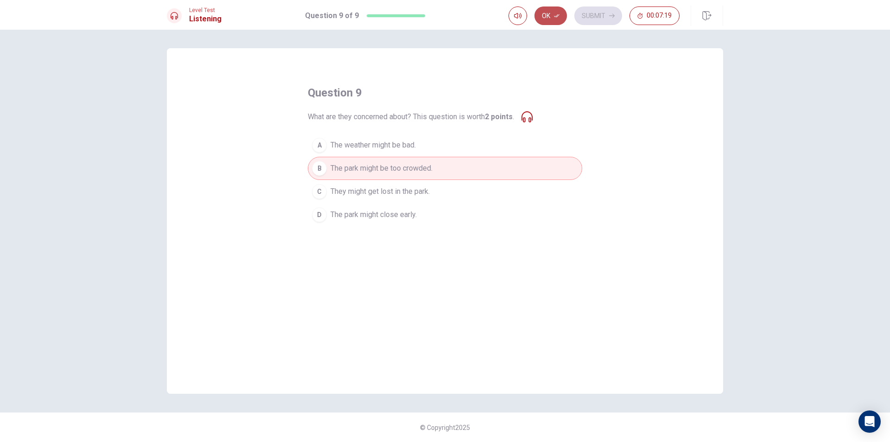
click at [559, 14] on icon "button" at bounding box center [557, 16] width 6 height 6
click at [584, 16] on button "Submit" at bounding box center [598, 15] width 48 height 19
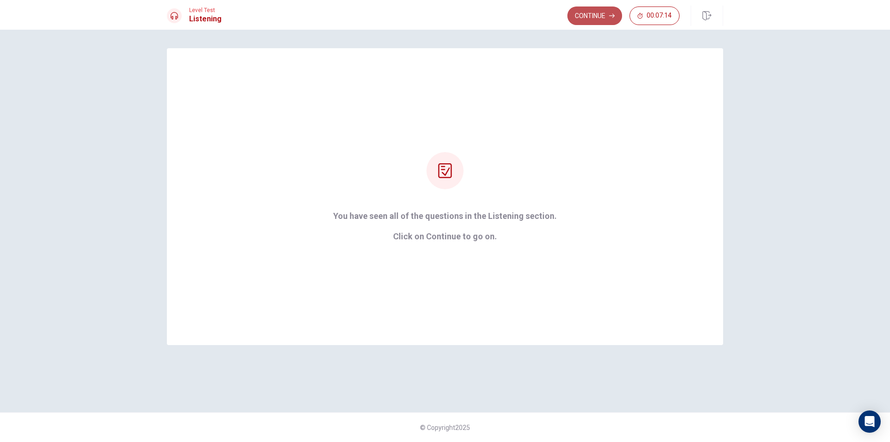
click at [597, 16] on button "Continue" at bounding box center [594, 15] width 55 height 19
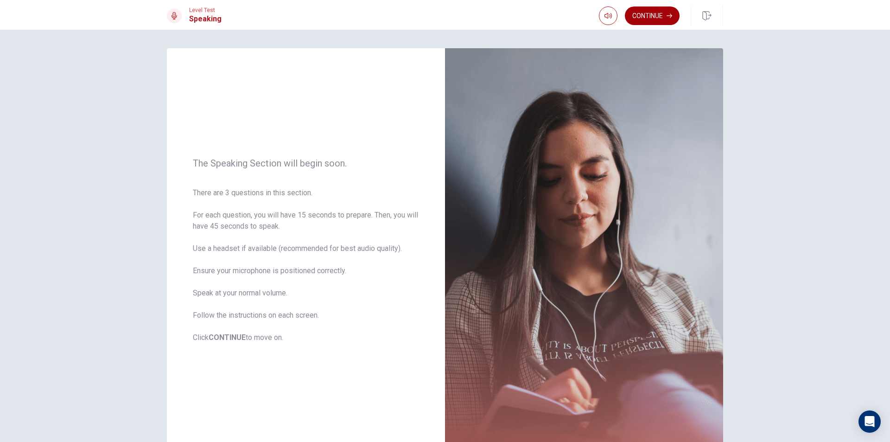
click at [644, 19] on button "Continue" at bounding box center [652, 15] width 55 height 19
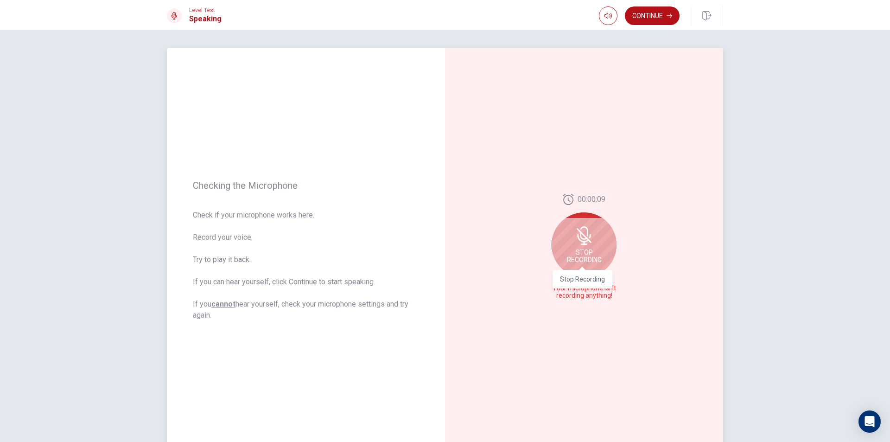
click at [588, 257] on span "Stop Recording" at bounding box center [584, 255] width 35 height 15
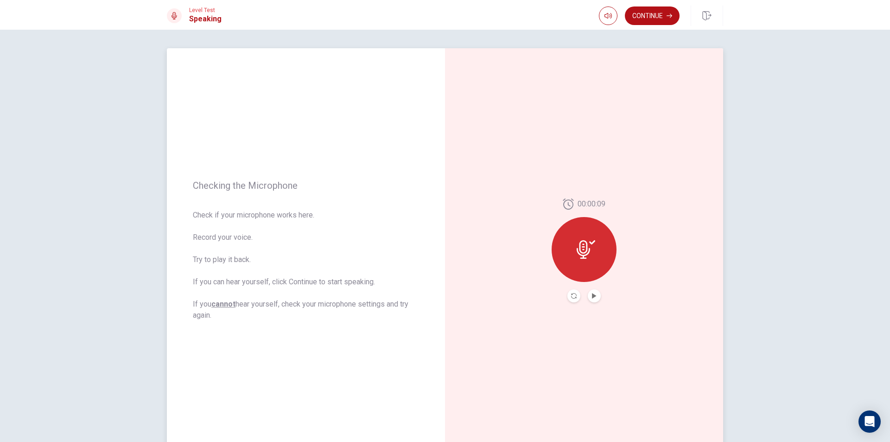
click at [568, 297] on button "Record Again" at bounding box center [573, 295] width 13 height 13
click at [593, 257] on div "Stop Recording" at bounding box center [584, 255] width 65 height 65
click at [568, 298] on button "Record Again" at bounding box center [573, 295] width 13 height 13
click at [576, 267] on span "Stop Recording" at bounding box center [584, 267] width 35 height 15
click at [594, 294] on icon "Play Audio" at bounding box center [594, 296] width 6 height 6
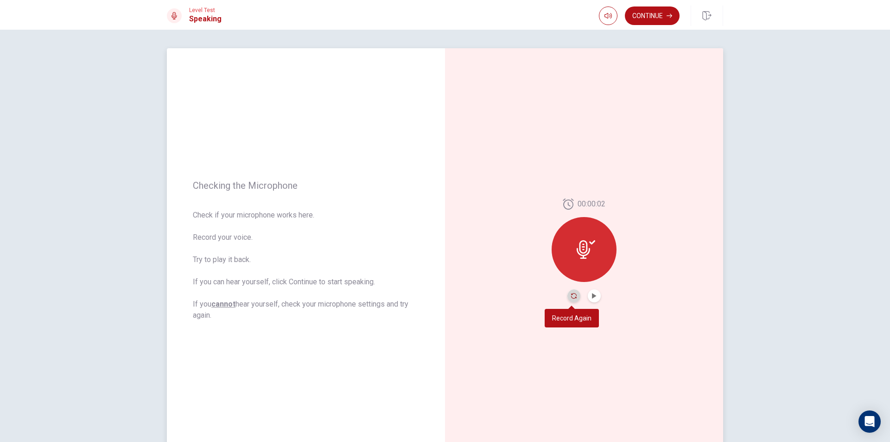
click at [573, 296] on icon "Record Again" at bounding box center [574, 296] width 6 height 6
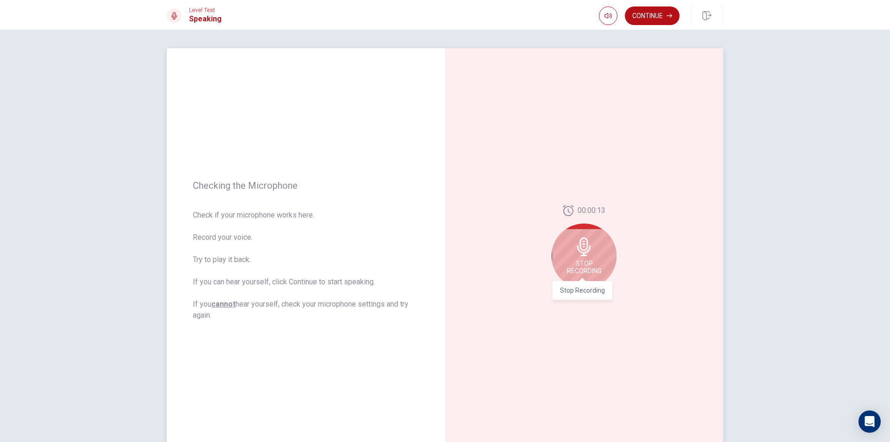
click at [592, 271] on span "Stop Recording" at bounding box center [584, 267] width 35 height 15
click at [589, 299] on button "Play Audio" at bounding box center [594, 295] width 13 height 13
click at [656, 19] on button "Continue" at bounding box center [652, 15] width 55 height 19
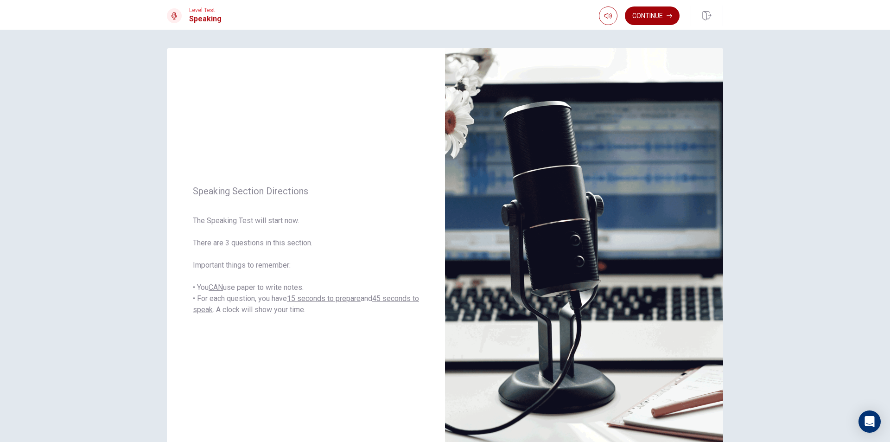
click at [652, 9] on button "Continue" at bounding box center [652, 15] width 55 height 19
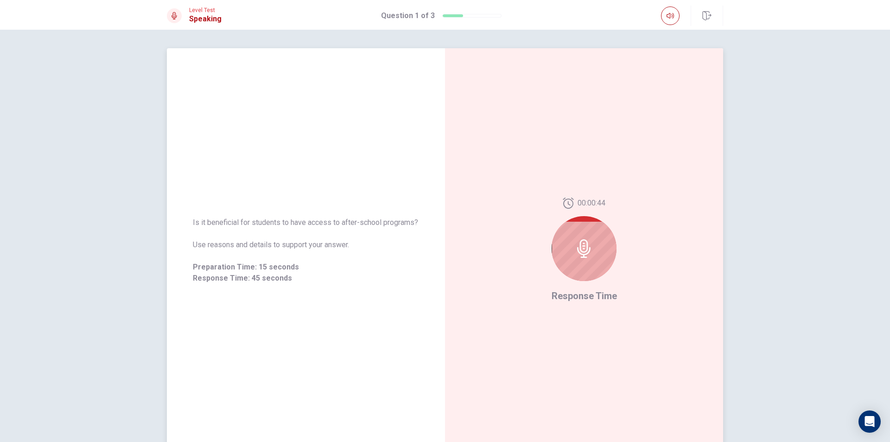
click at [577, 248] on icon at bounding box center [583, 248] width 13 height 19
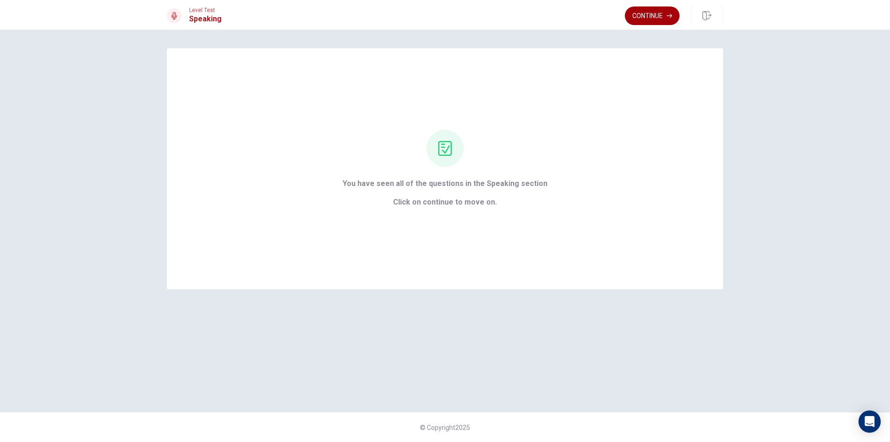
click at [660, 16] on button "Continue" at bounding box center [652, 15] width 55 height 19
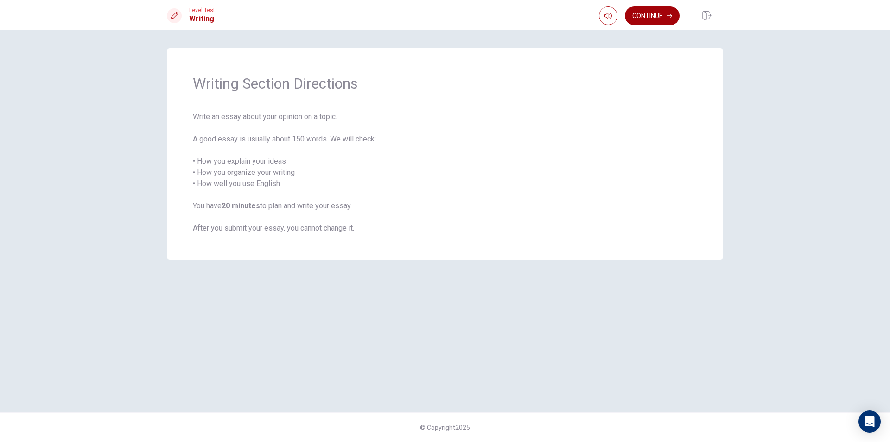
click at [667, 14] on icon "button" at bounding box center [670, 16] width 6 height 6
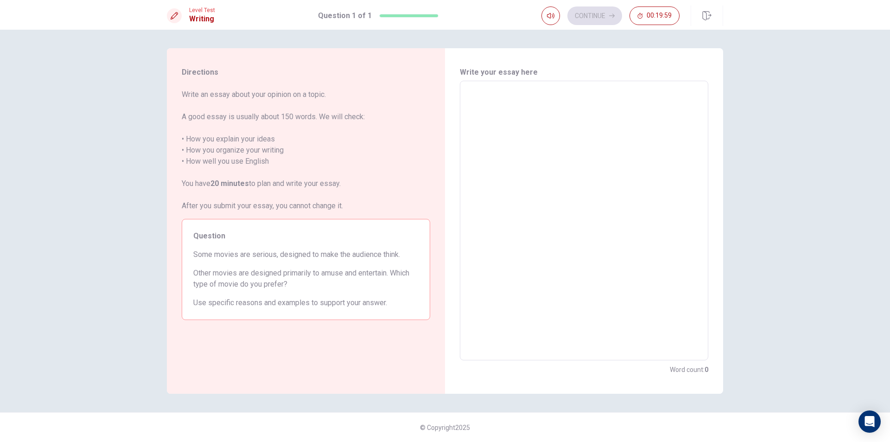
click at [469, 127] on textarea at bounding box center [583, 221] width 235 height 264
type textarea "x"
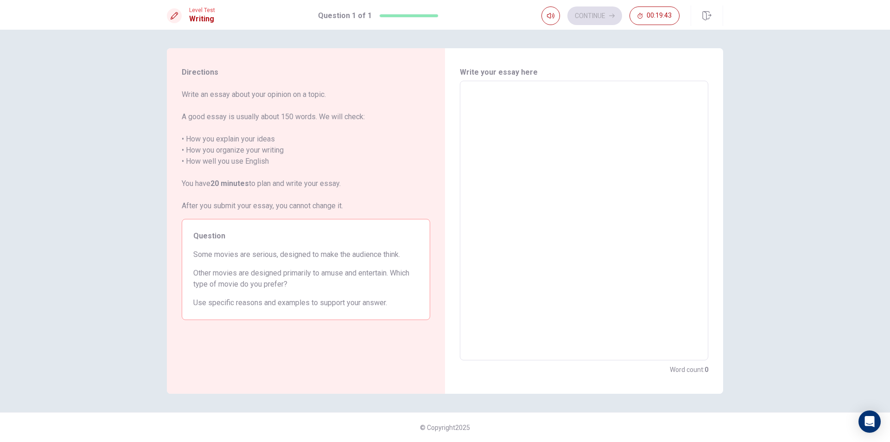
type textarea "x"
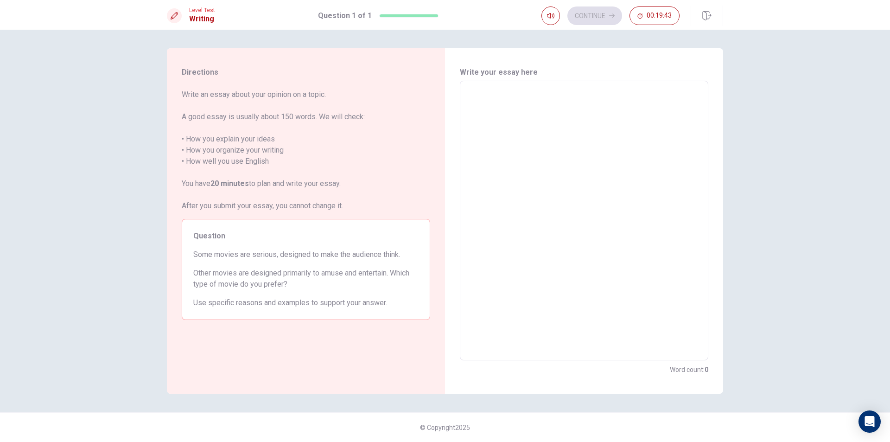
type textarea "x"
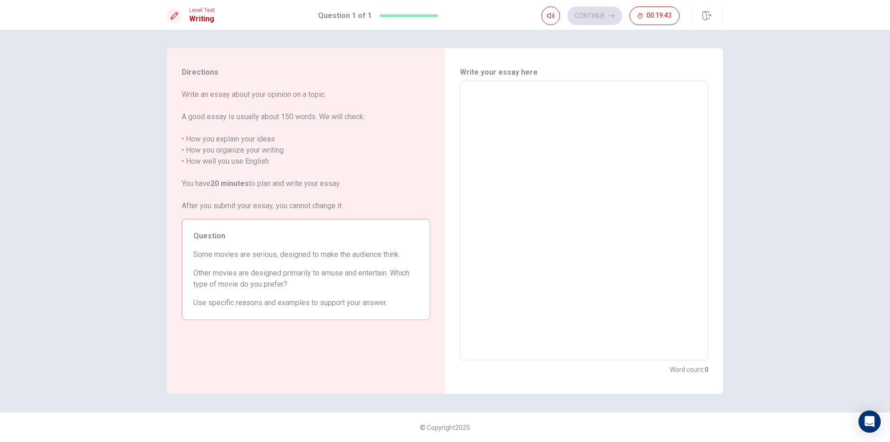
type textarea "x"
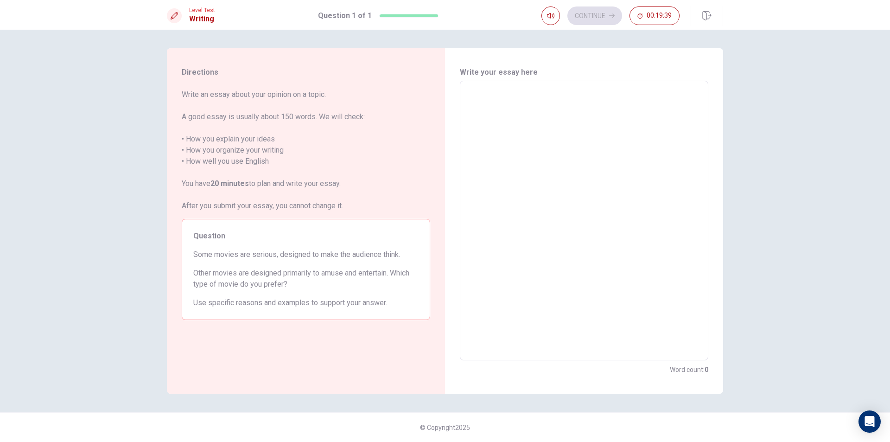
type textarea "x"
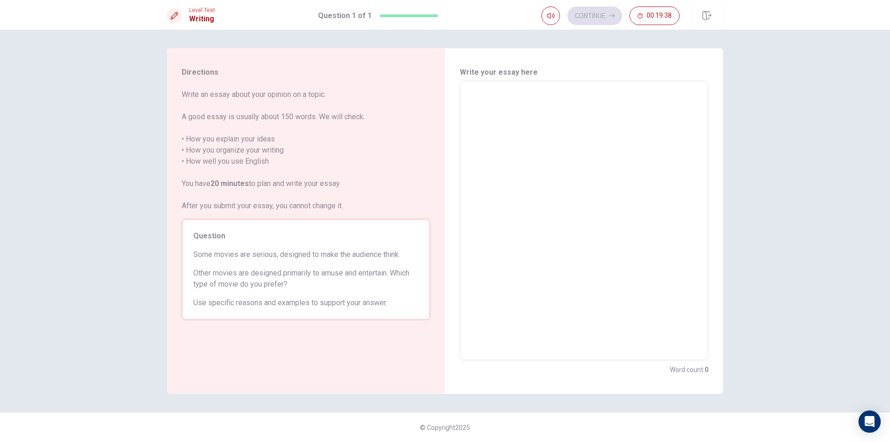
type textarea "x"
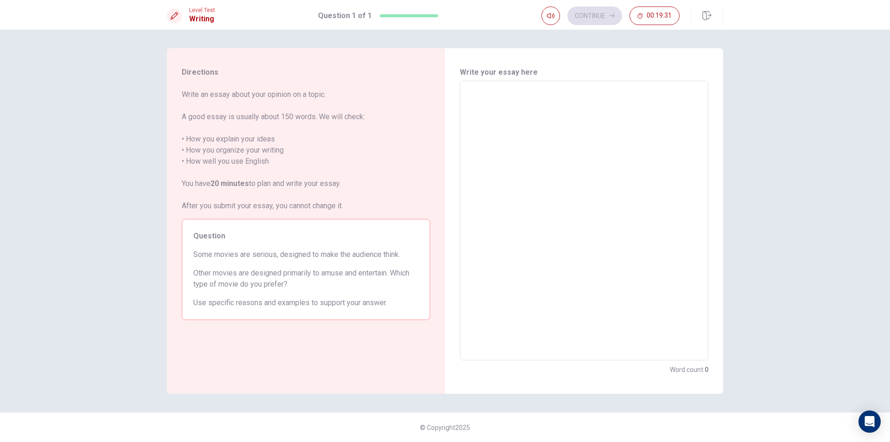
type textarea "x"
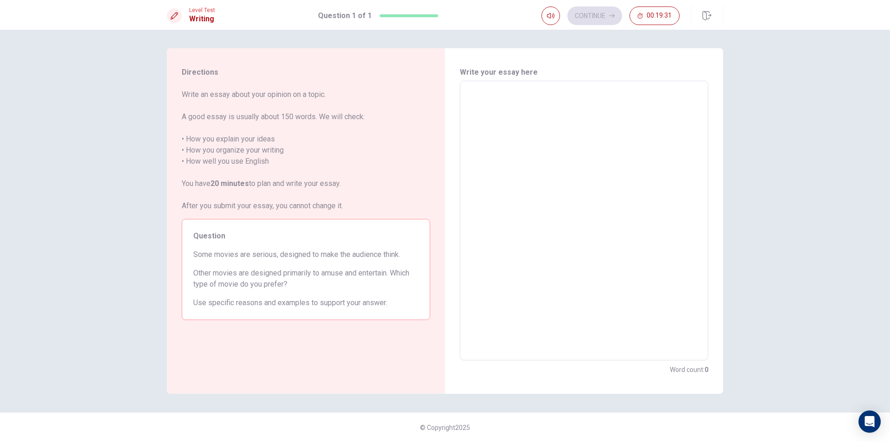
type textarea "x"
type textarea "i"
type textarea "x"
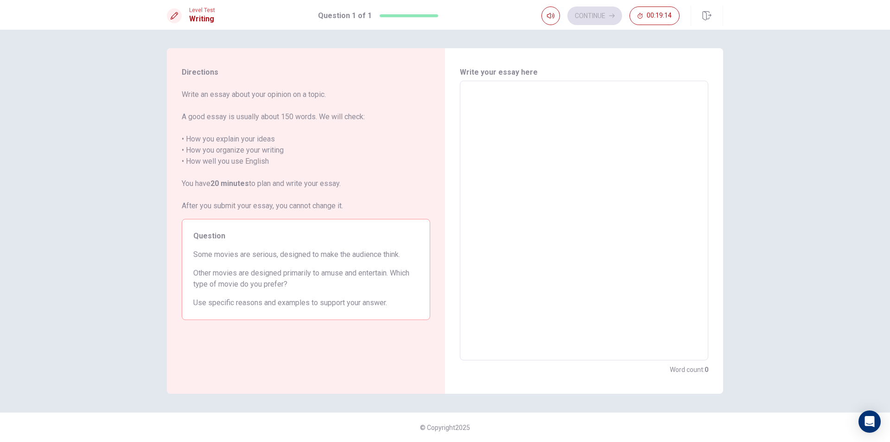
type textarea "i"
type textarea "x"
type textarea "i}"
type textarea "x"
type textarea "i"
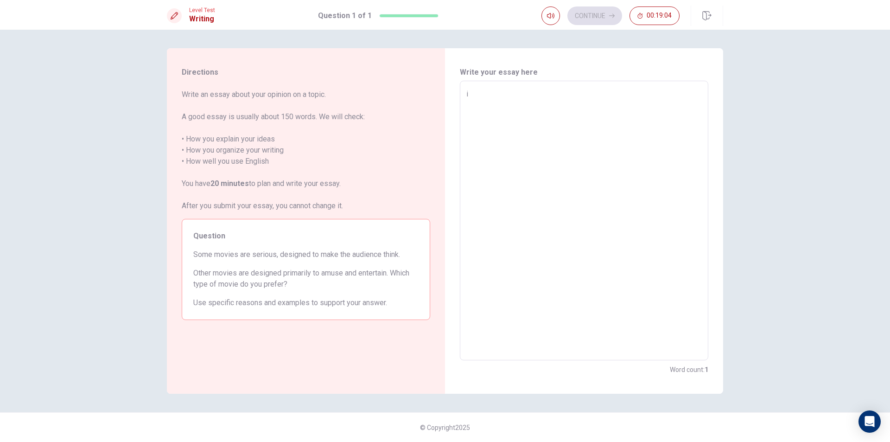
type textarea "x"
type textarea "I"
type textarea "x"
type textarea "I,"
type textarea "x"
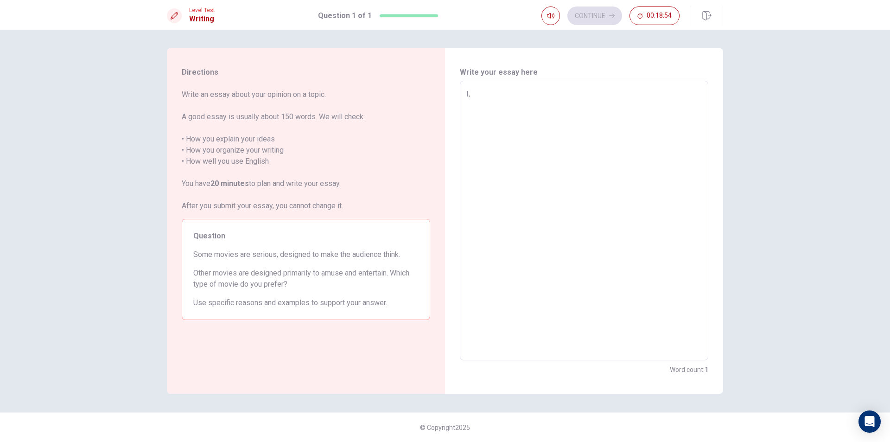
type textarea "I,m"
type textarea "x"
type textarea "I,"
type textarea "x"
type textarea "I"
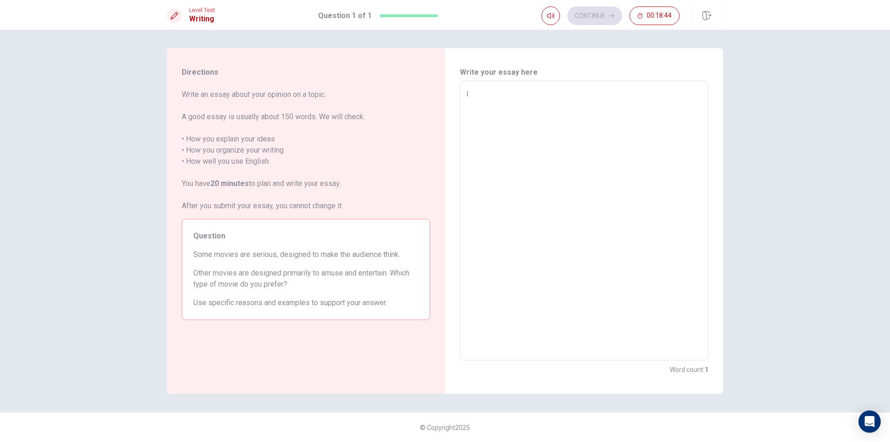
type textarea "x"
type textarea "I,"
type textarea "x"
type textarea "I"
type textarea "x"
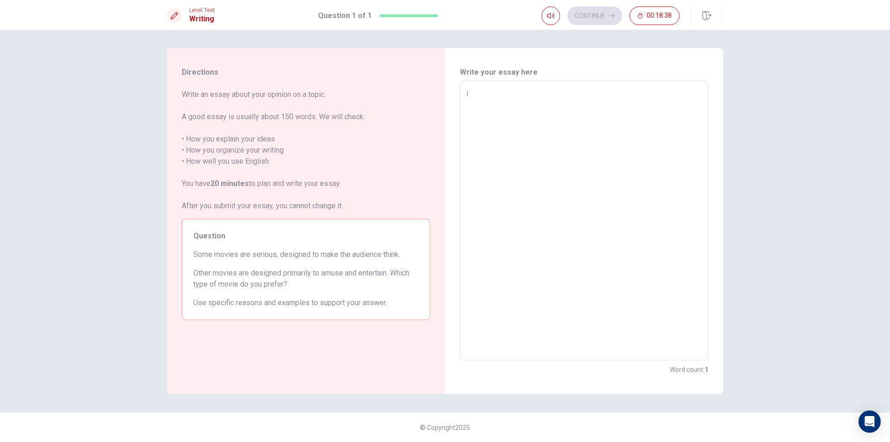
type textarea "I,"
type textarea "x"
type textarea "I"
type textarea "x"
type textarea "ร"
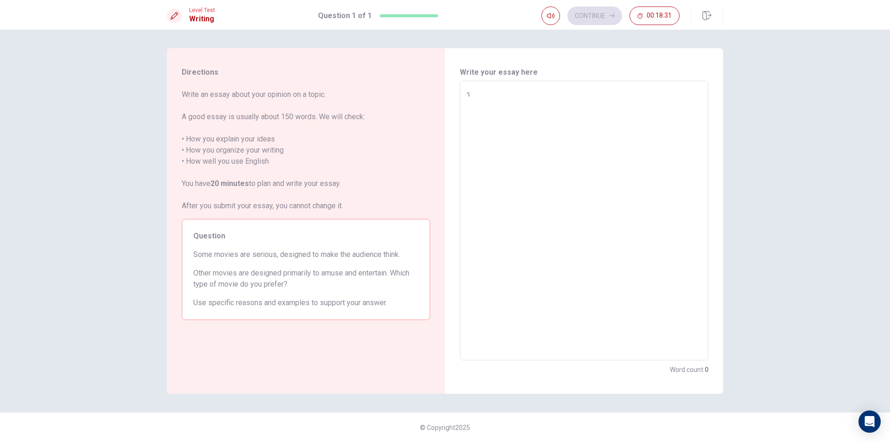
type textarea "x"
type textarea "ร"
type textarea "x"
type textarea "ร"
type textarea "x"
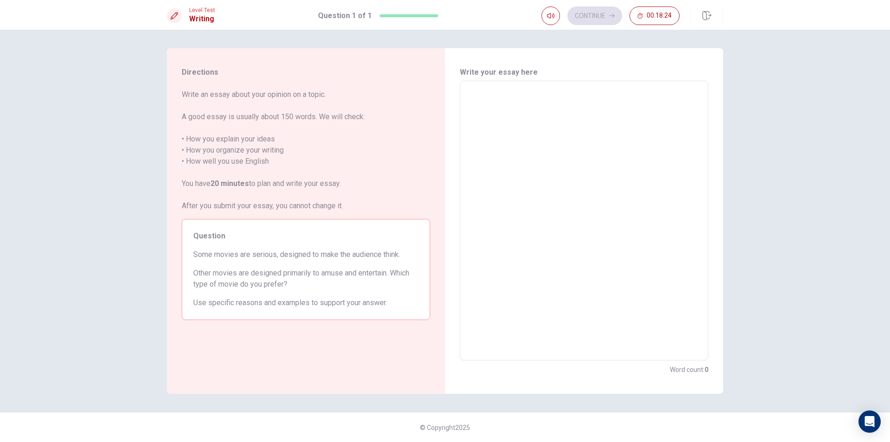
type textarea "i"
type textarea "x"
type textarea "i"
type textarea "x"
type textarea "i a"
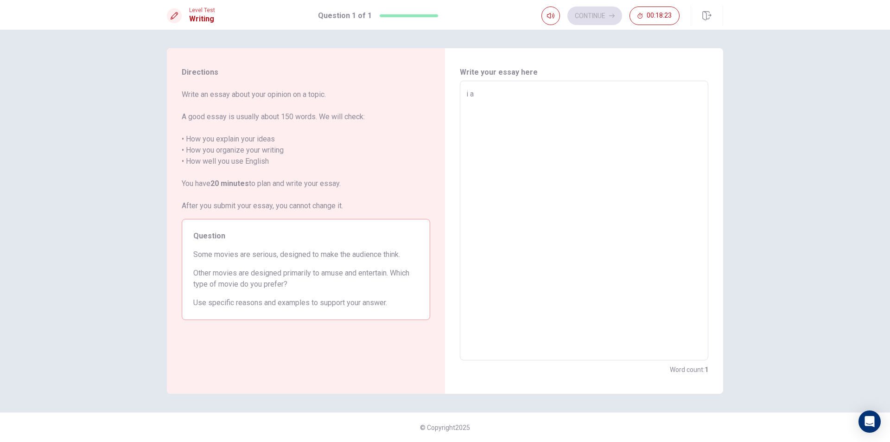
type textarea "x"
type textarea "i am"
type textarea "x"
type textarea "i am"
type textarea "x"
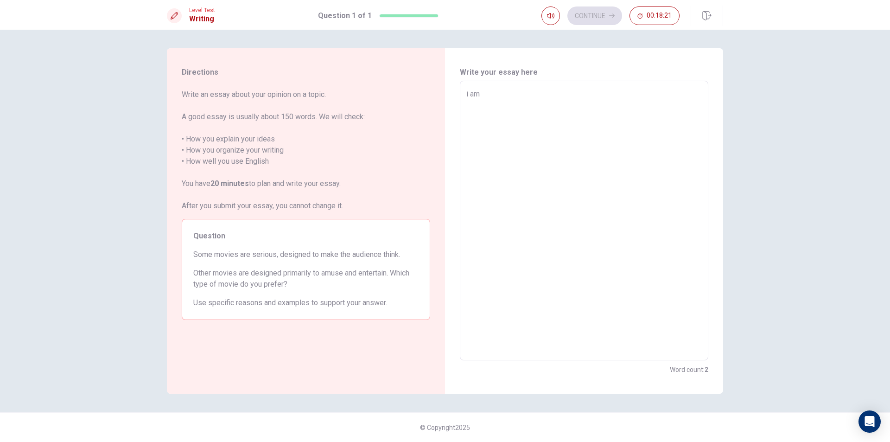
type textarea "i am"
type textarea "x"
type textarea "i a"
type textarea "x"
type textarea "i"
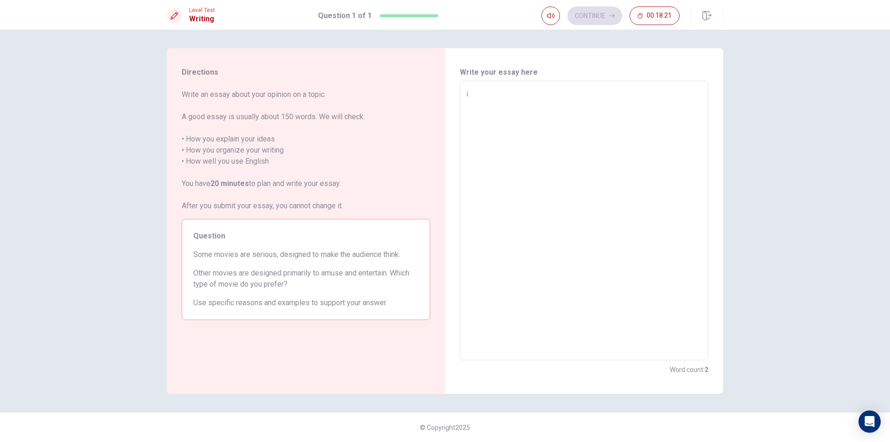
type textarea "x"
type textarea "i"
type textarea "x"
type textarea "I"
type textarea "x"
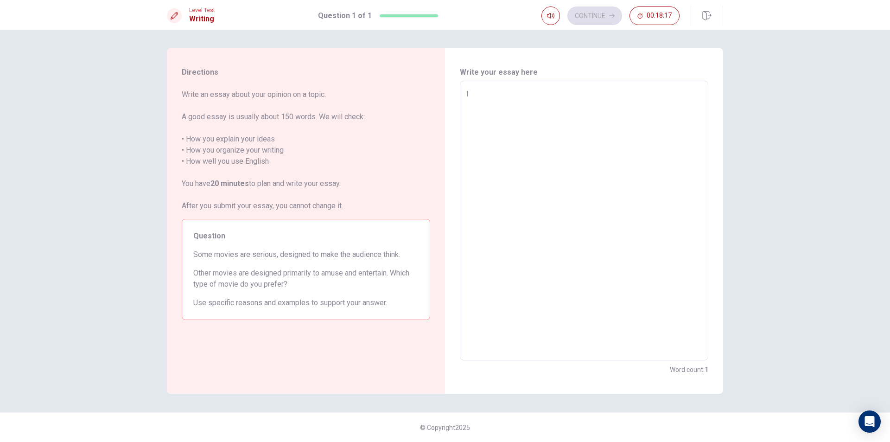
type textarea "I"
type textarea "x"
type textarea "I a"
type textarea "x"
type textarea "I am"
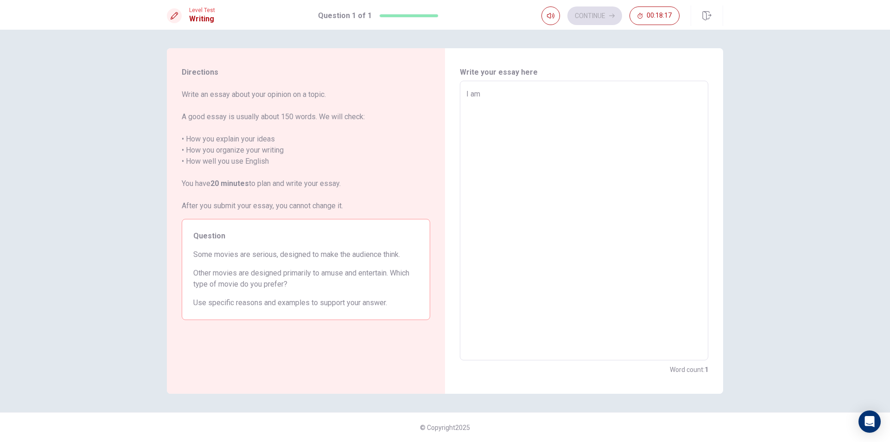
type textarea "x"
type textarea "I am"
type textarea "x"
type textarea "I am p"
type textarea "x"
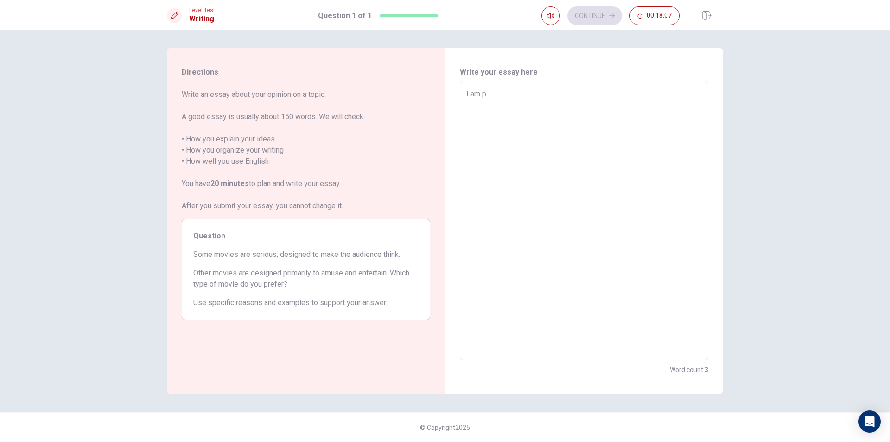
type textarea "I am pr"
type textarea "x"
type textarea "I am pre"
type textarea "x"
type textarea "I am pref"
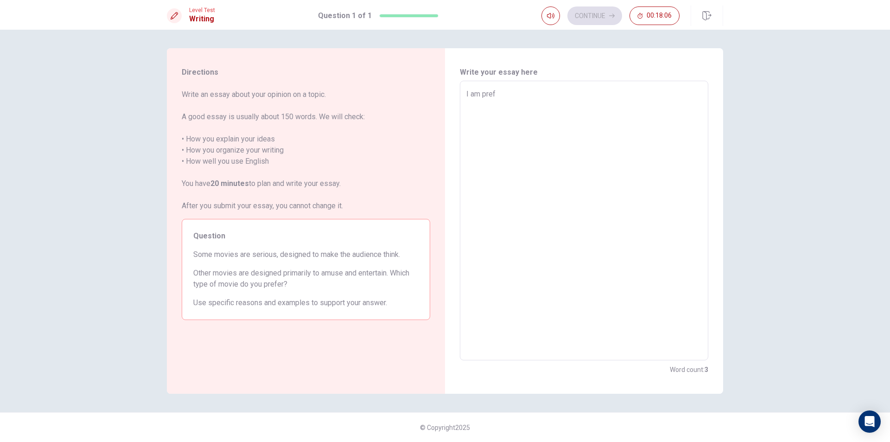
type textarea "x"
type textarea "I am prefe"
type textarea "x"
type textarea "I am prefer"
type textarea "x"
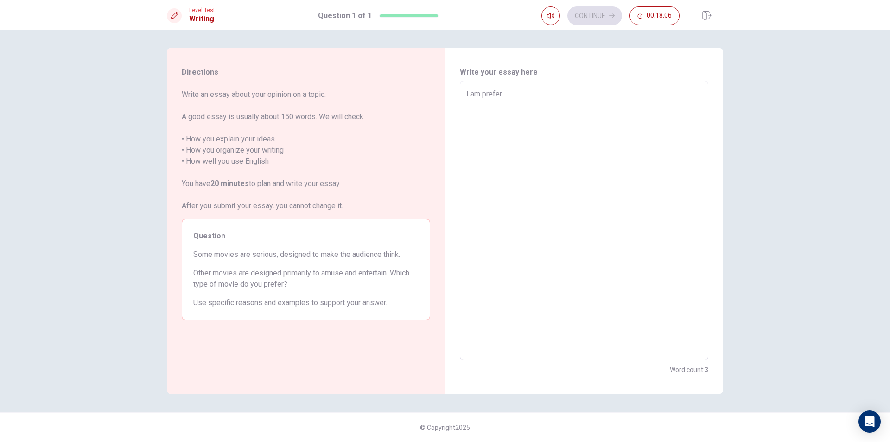
type textarea "I am prefer"
type textarea "x"
type textarea "I am prefer a"
type textarea "x"
type textarea "I am prefer ac"
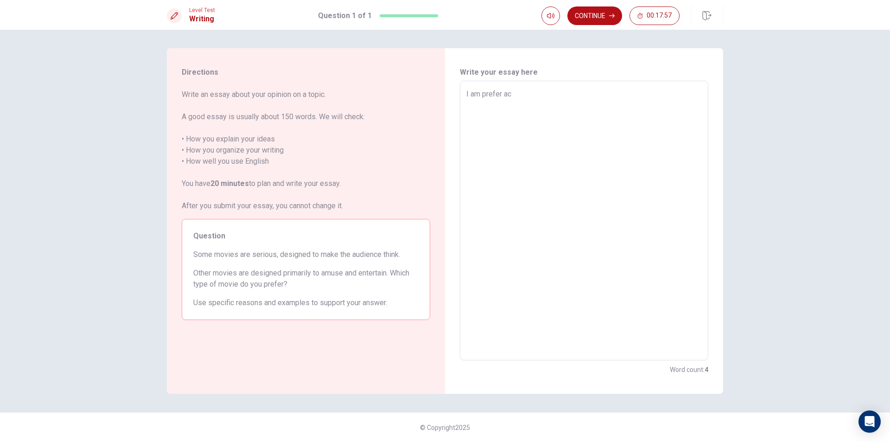
type textarea "x"
type textarea "I am prefer act"
type textarea "x"
type textarea "I am prefer acti"
type textarea "x"
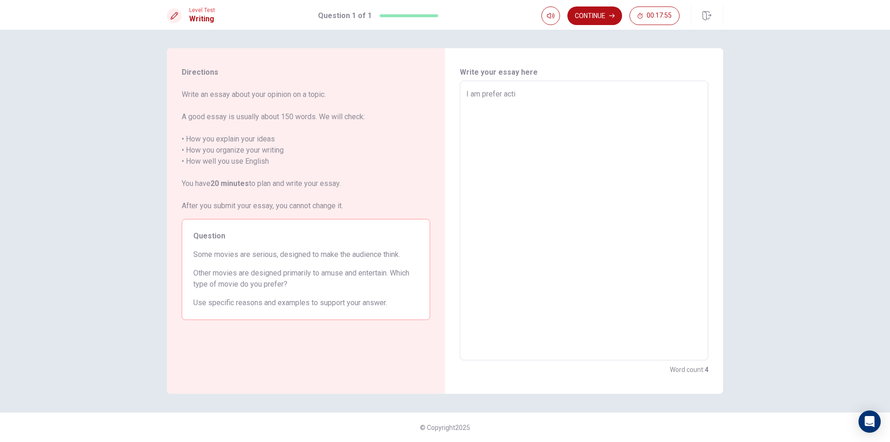
type textarea "I am prefer actio"
type textarea "x"
type textarea "I am prefer action"
type textarea "x"
type textarea "I am prefer action"
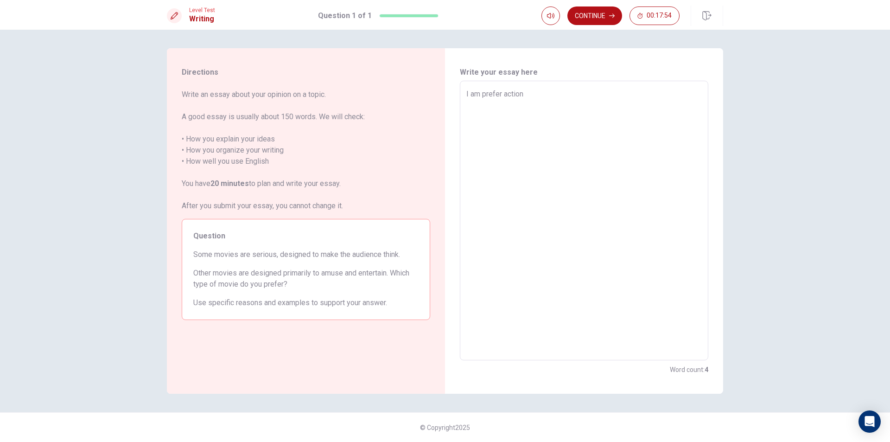
type textarea "x"
type textarea "I am prefer action m"
type textarea "x"
type textarea "I am prefer action mo"
type textarea "x"
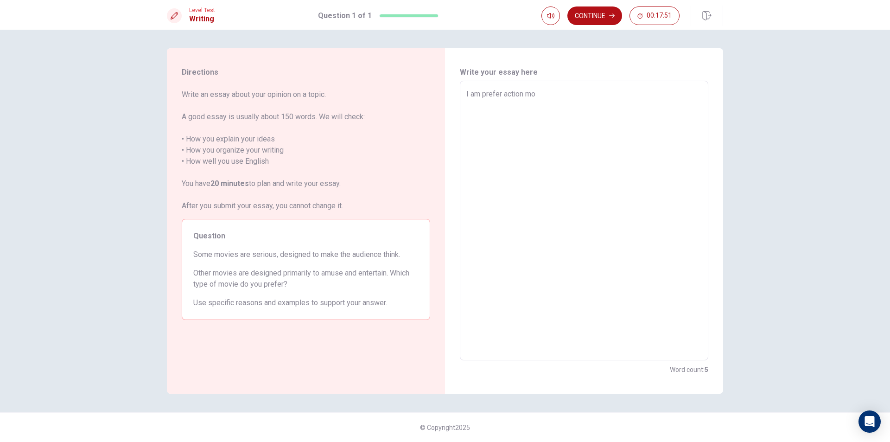
type textarea "I am prefer action mov"
type textarea "x"
type textarea "I am prefer action movi"
type textarea "x"
type textarea "I am prefer action movie"
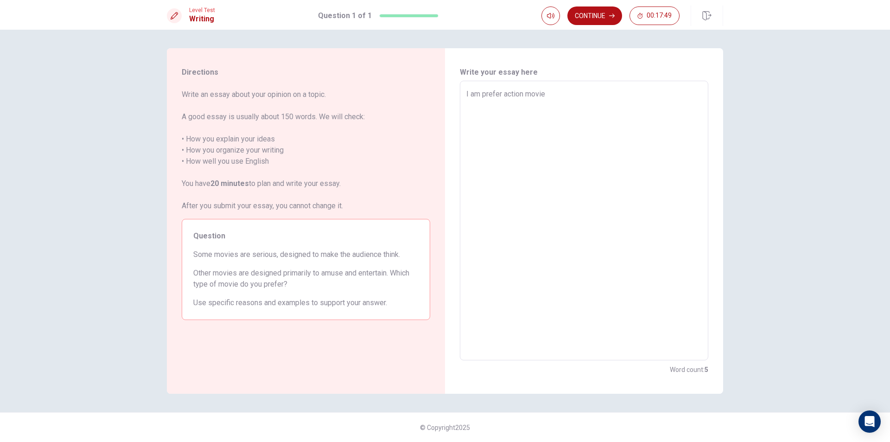
type textarea "x"
type textarea "I am prefer action movie"
type textarea "x"
type textarea "I am prefer action movie"
type textarea "x"
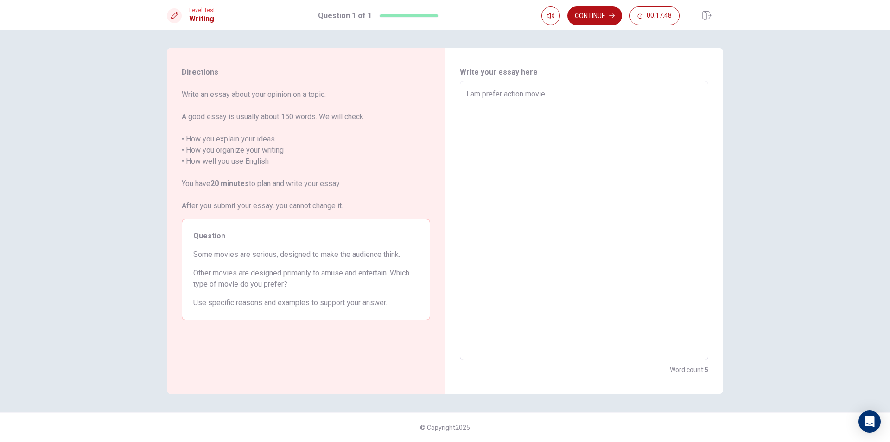
type textarea "I am prefer action movies"
type textarea "x"
type textarea "I am prefer action movies"
type textarea "x"
type textarea "I am prefer action movies a"
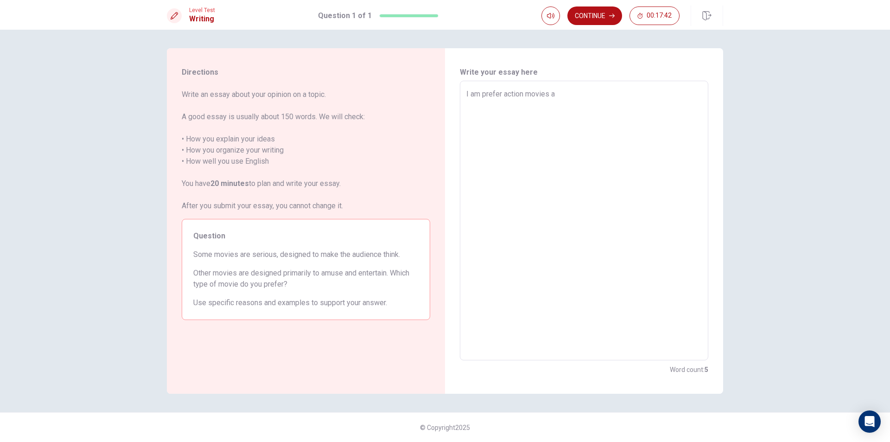
type textarea "x"
type textarea "I am prefer action movies an"
type textarea "x"
type textarea "I am prefer action movies and"
type textarea "x"
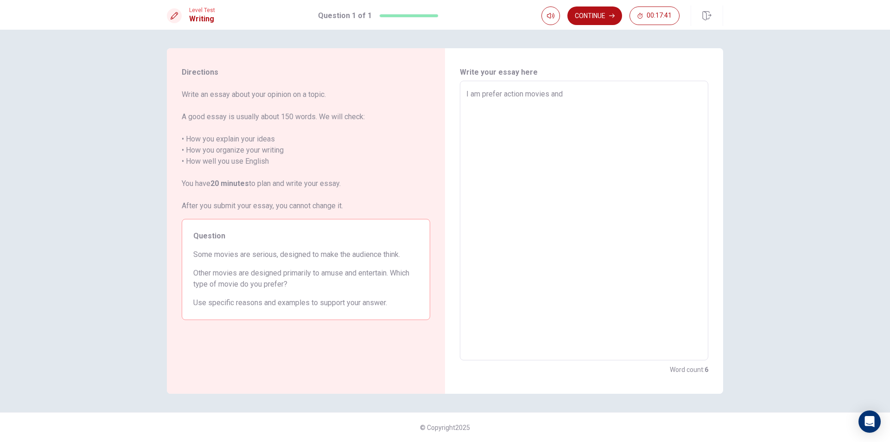
type textarea "I am prefer action movies and"
type textarea "x"
type textarea "I am prefer action movies and s"
type textarea "x"
type textarea "I am prefer action movies and sf"
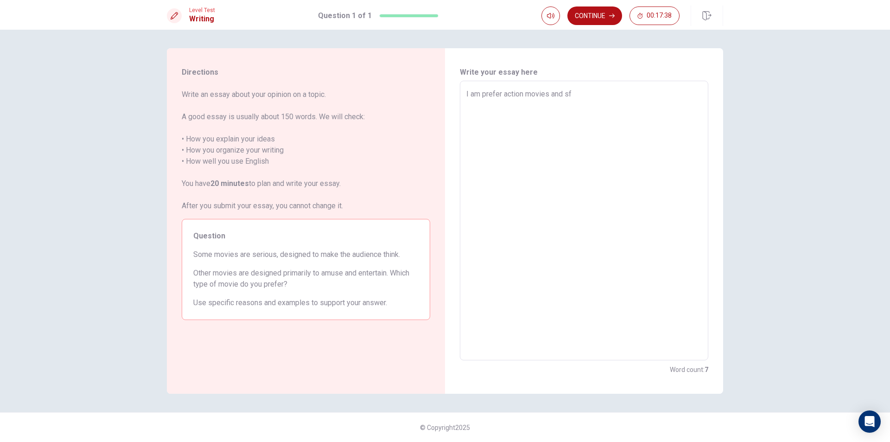
type textarea "x"
type textarea "I am prefer action movies and s"
type textarea "x"
type textarea "I am prefer action movies and sc"
type textarea "x"
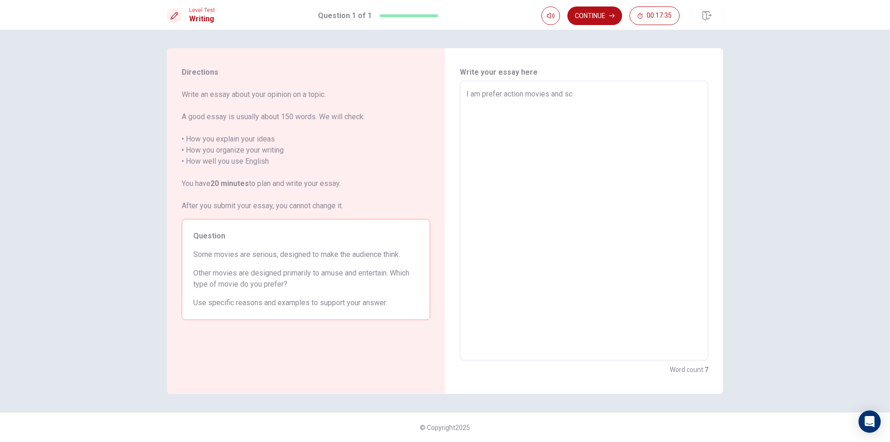
type textarea "I am prefer action movies and sci"
type textarea "x"
type textarea "I am prefer action movies and sci-"
type textarea "x"
click at [610, 92] on textarea "I am prefer action movies and sci-fi movivs, Detactive Conan" at bounding box center [583, 221] width 235 height 264
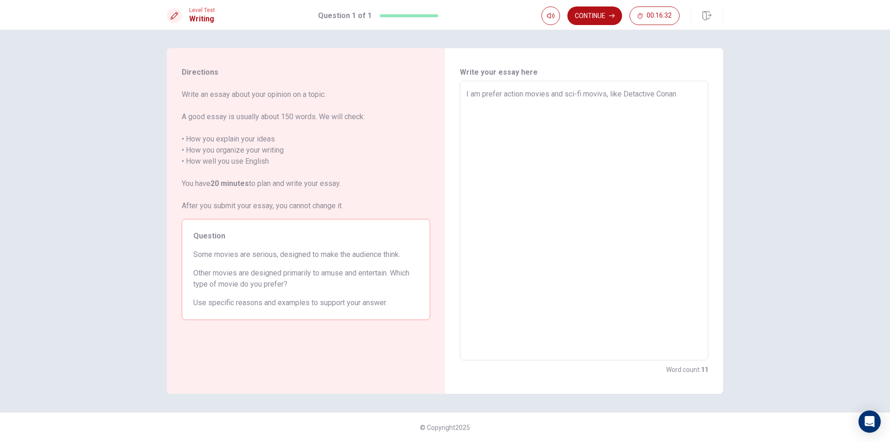
click at [679, 89] on textarea "I am prefer action movies and sci-fi movivs, like Detactive Conan" at bounding box center [583, 221] width 235 height 264
click at [514, 107] on textarea "I am prefer action movies and sci-fi movivs, like Detactive Conan or Kpop Demon…" at bounding box center [583, 221] width 235 height 264
click at [536, 106] on textarea "I am prefer action movies and sci-fi movivs, like Detactive Conan or Kpop Demon…" at bounding box center [583, 221] width 235 height 264
click at [591, 15] on button "Continue" at bounding box center [594, 15] width 55 height 19
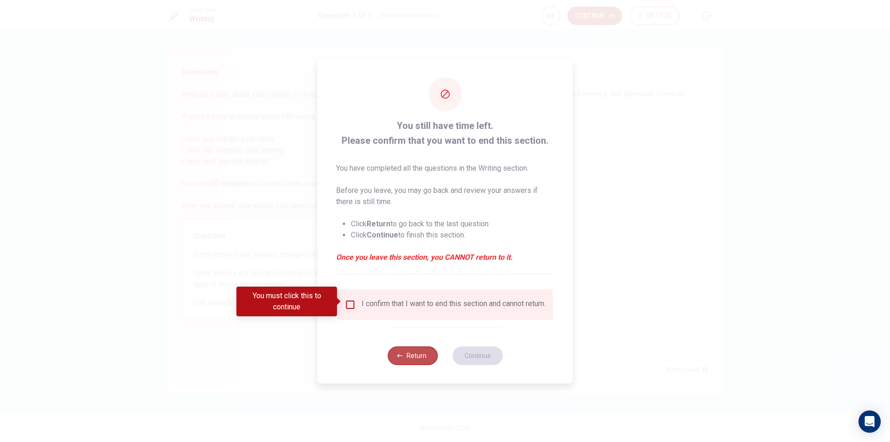
click at [406, 360] on button "Return" at bounding box center [412, 355] width 50 height 19
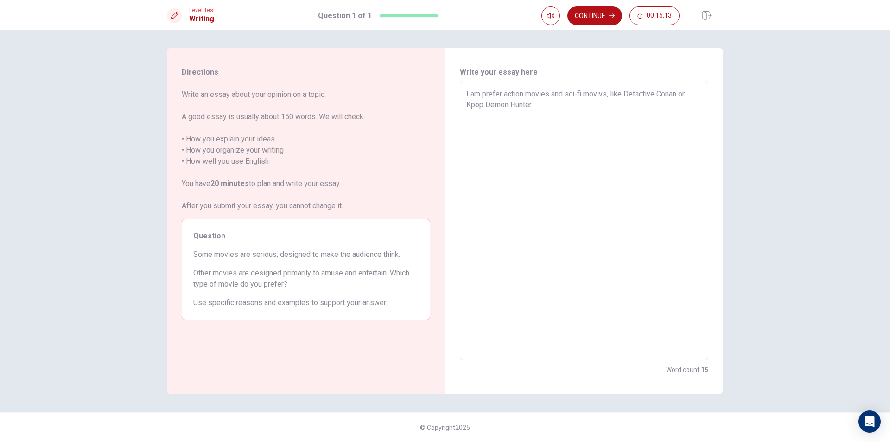
click at [502, 95] on textarea "I am prefer action movies and sci-fi movivs, like Detactive Conan or Kpop Demon…" at bounding box center [583, 221] width 235 height 264
click at [555, 111] on textarea "I am prefer to action movies and sci-fi movivs, like Detactive Conan or Kpop De…" at bounding box center [583, 221] width 235 height 264
click at [605, 94] on textarea "I am prefer to action movies and sci-fi movivs, like Detactive Conan or Kpop De…" at bounding box center [583, 221] width 235 height 264
click at [611, 94] on textarea "I am prefer to action movies and sci-fi movivs, like Detactive Conan or Kpop De…" at bounding box center [583, 221] width 235 height 264
click at [540, 105] on textarea "I am prefer to action movies and sci-fi movies, like Detactive Conan or Kpop De…" at bounding box center [583, 221] width 235 height 264
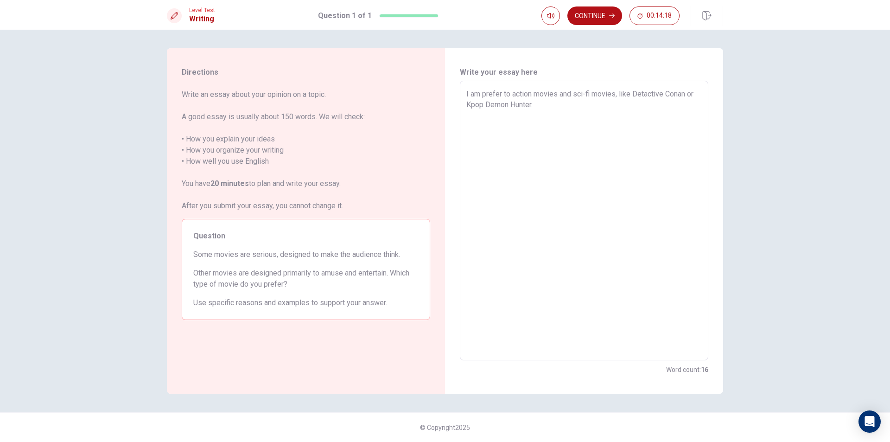
drag, startPoint x: 631, startPoint y: 93, endPoint x: 746, endPoint y: 99, distance: 115.1
click at [746, 99] on div "Directions Write an essay about your opinion on a topic. A good essay is usuall…" at bounding box center [445, 236] width 890 height 412
click at [565, 110] on textarea "I am prefer to action movies and sci-fi movies, like Detactive Conan or Kpop De…" at bounding box center [583, 221] width 235 height 264
click at [489, 106] on textarea "I am prefer to action movies and sci-fi movies, like STARWAR and The walkin gde…" at bounding box center [583, 221] width 235 height 264
click at [491, 105] on textarea "I am prefer to action movies and sci-fi movies, like STARWAR and The walkingdead" at bounding box center [583, 221] width 235 height 264
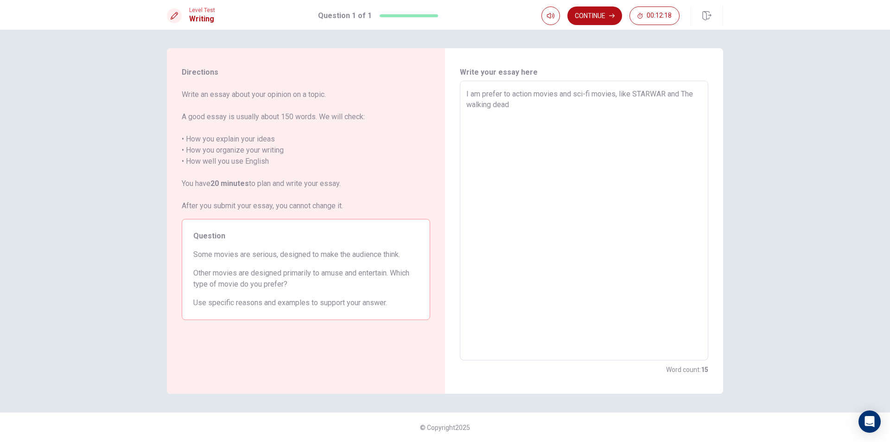
click at [526, 105] on textarea "I am prefer to action movies and sci-fi movies, like STARWAR and The walking de…" at bounding box center [583, 221] width 235 height 264
click at [680, 93] on textarea "I am prefer to action movies and sci-fi movies, like STARWAR and The walking de…" at bounding box center [583, 221] width 235 height 264
click at [590, 108] on textarea "I am prefer to action movies and sci-fi movies, like STARWAR, The walking dead" at bounding box center [583, 221] width 235 height 264
click at [579, 16] on button "Continue" at bounding box center [594, 15] width 55 height 19
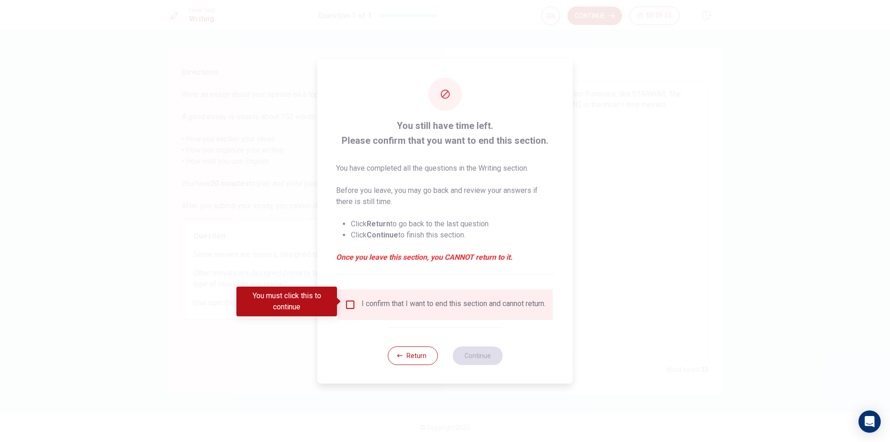
click at [342, 293] on div "You must click this to continue" at bounding box center [289, 301] width 107 height 30
click at [347, 302] on input "You must click this to continue" at bounding box center [350, 304] width 11 height 11
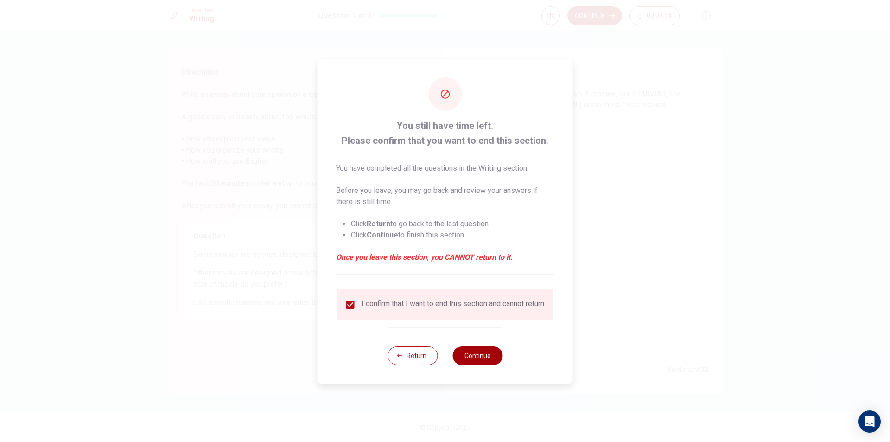
click at [495, 361] on button "Continue" at bounding box center [477, 355] width 50 height 19
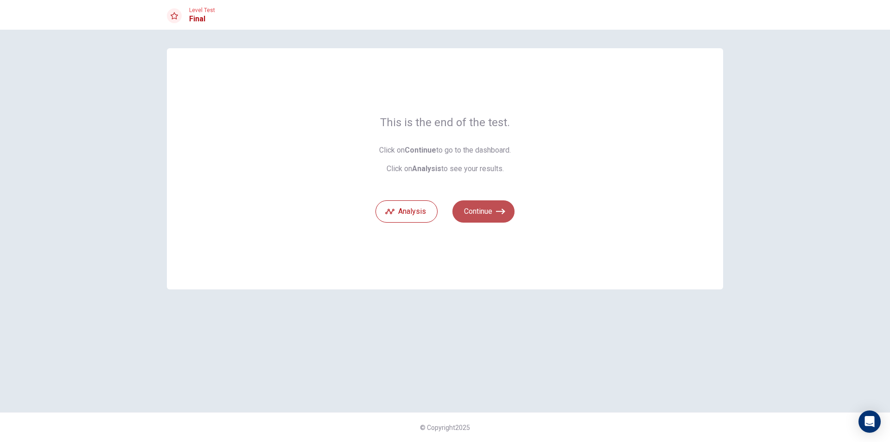
click at [481, 211] on button "Continue" at bounding box center [483, 211] width 62 height 22
